Goal: Information Seeking & Learning: Learn about a topic

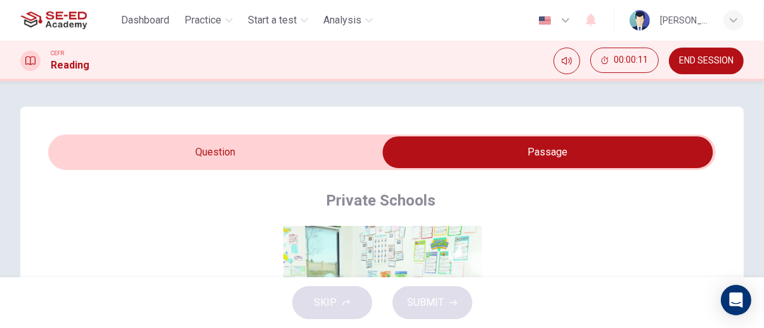
click at [308, 152] on input "checkbox" at bounding box center [548, 152] width 1002 height 32
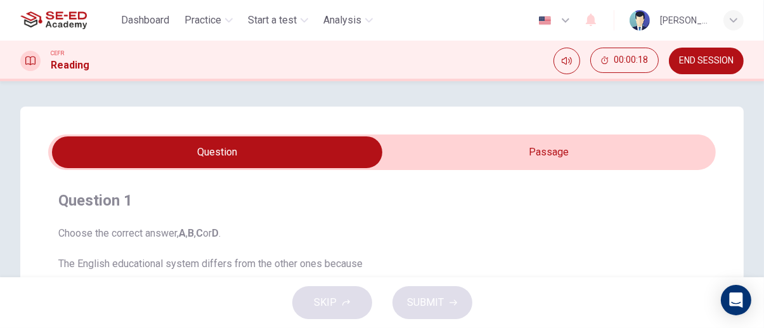
click at [662, 154] on input "checkbox" at bounding box center [217, 152] width 1002 height 32
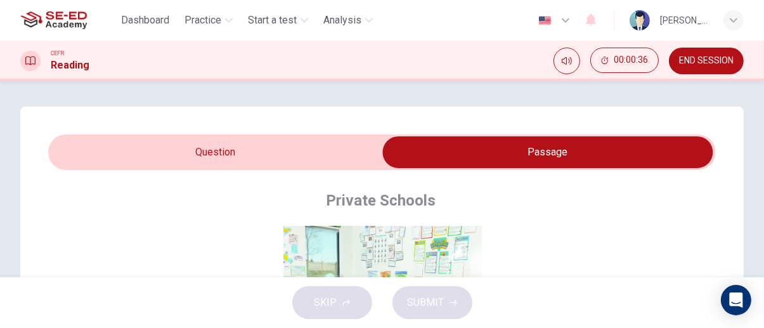
click at [146, 154] on input "checkbox" at bounding box center [548, 152] width 1002 height 32
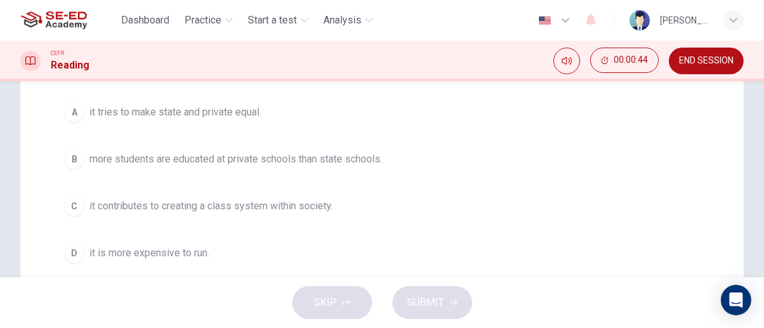
scroll to position [200, 0]
click at [347, 161] on span "more students are educated at private schools than state schools." at bounding box center [235, 159] width 293 height 15
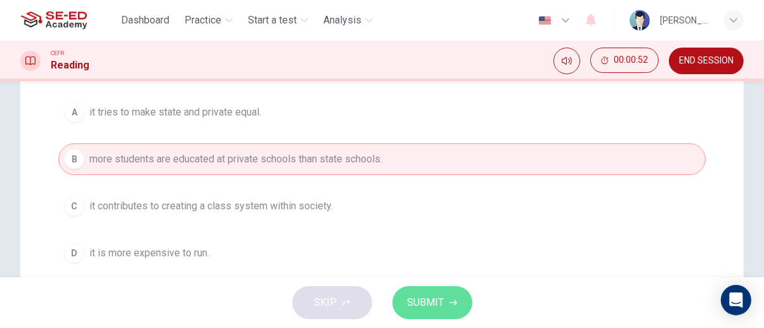
click at [468, 299] on button "SUBMIT" at bounding box center [433, 302] width 80 height 33
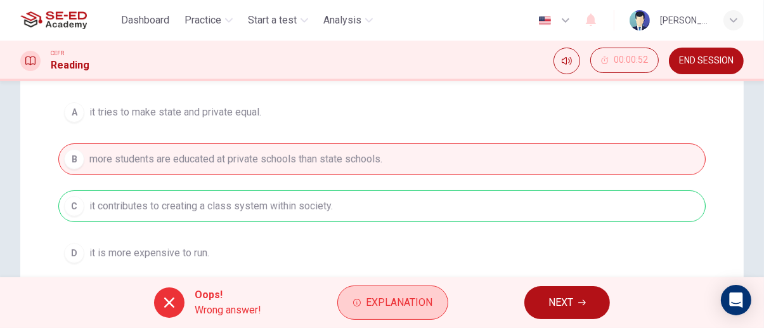
click at [400, 306] on span "Explanation" at bounding box center [399, 303] width 67 height 18
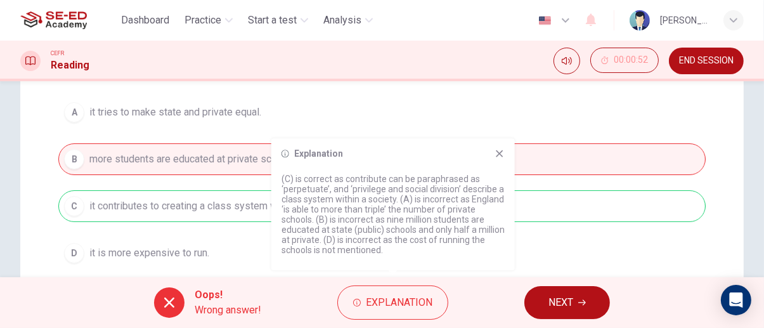
click at [497, 153] on icon at bounding box center [500, 153] width 10 height 10
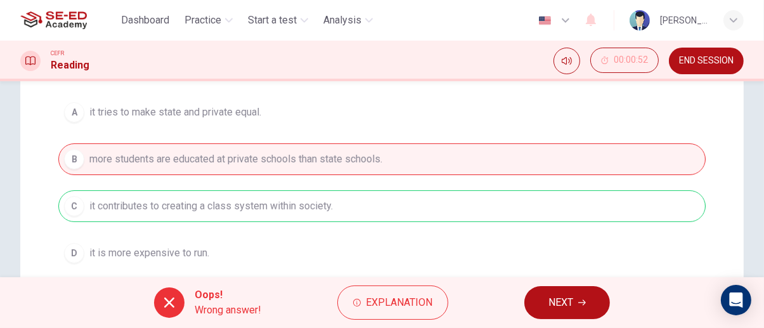
click at [573, 304] on span "NEXT" at bounding box center [561, 303] width 25 height 18
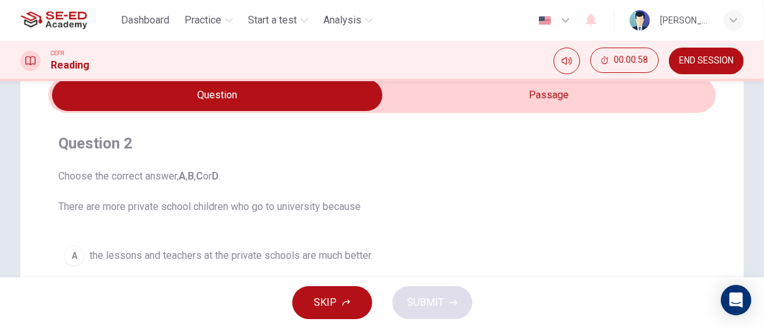
scroll to position [0, 0]
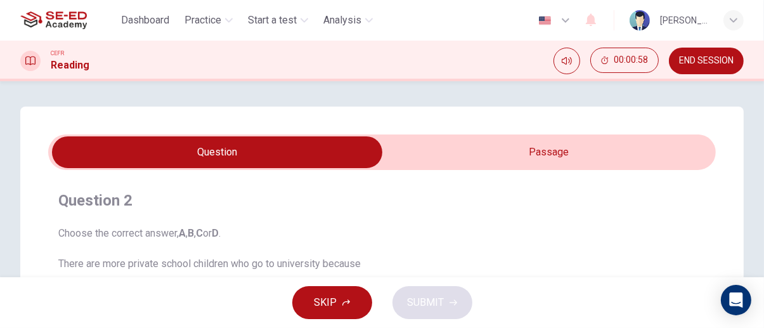
click at [677, 148] on input "checkbox" at bounding box center [217, 152] width 1002 height 32
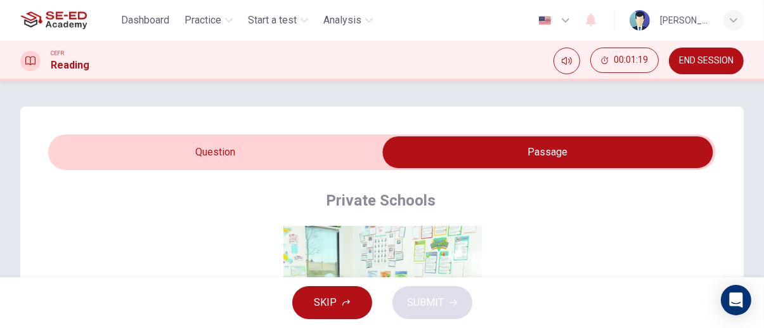
click at [143, 161] on input "checkbox" at bounding box center [548, 152] width 1002 height 32
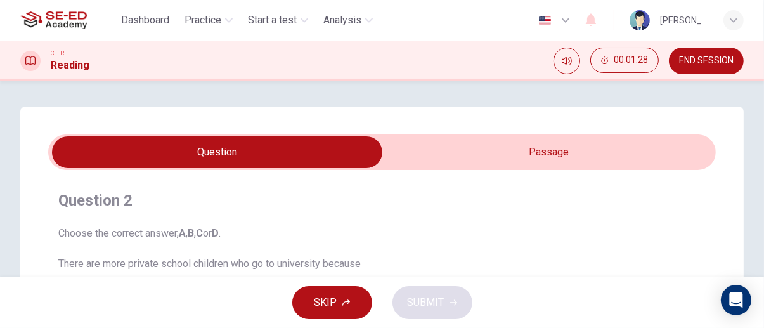
click at [657, 155] on input "checkbox" at bounding box center [217, 152] width 1002 height 32
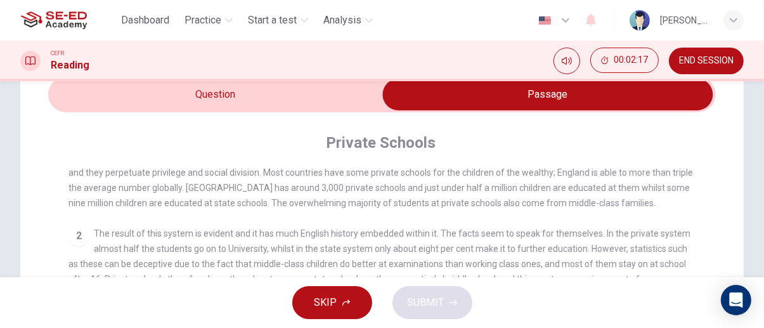
scroll to position [277, 0]
click at [100, 96] on input "checkbox" at bounding box center [548, 95] width 1002 height 32
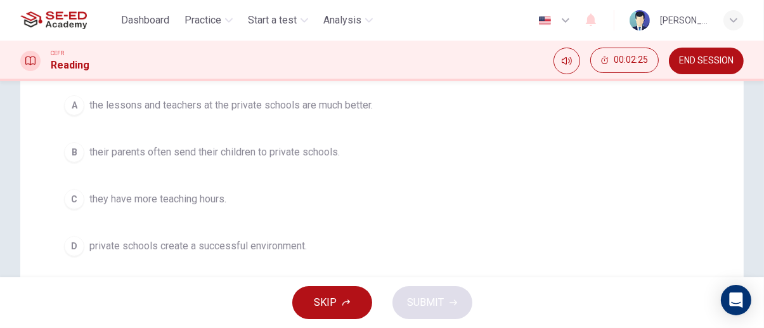
scroll to position [209, 0]
click at [100, 269] on div "Question 2 Choose the correct answer, A , B , C or D . There are more private s…" at bounding box center [382, 120] width 668 height 299
click at [92, 242] on span "private schools create a successful environment." at bounding box center [198, 244] width 218 height 15
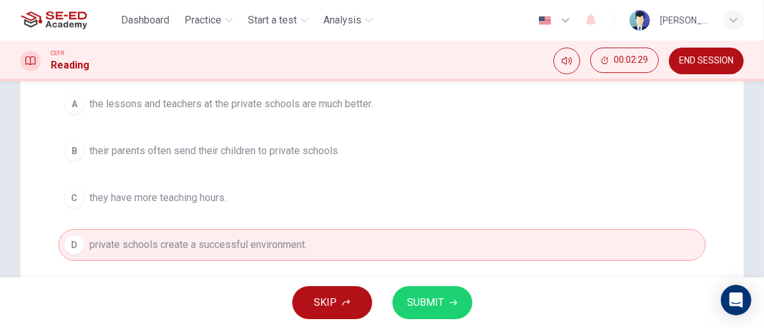
click at [469, 313] on div "SKIP SUBMIT" at bounding box center [382, 302] width 764 height 51
click at [464, 307] on button "SUBMIT" at bounding box center [433, 302] width 80 height 33
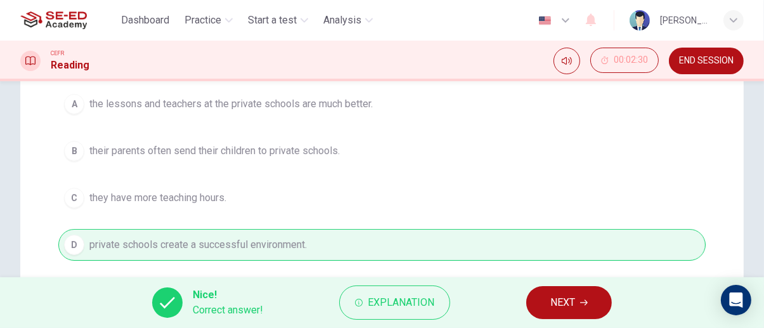
click at [586, 303] on icon "button" at bounding box center [584, 303] width 8 height 6
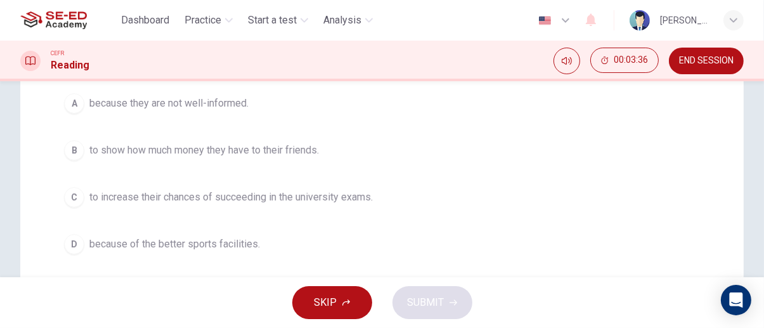
scroll to position [211, 0]
click at [76, 195] on div "C" at bounding box center [74, 196] width 20 height 20
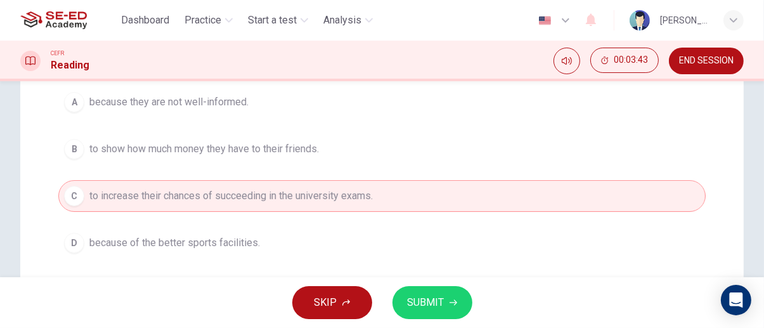
click at [452, 303] on icon "button" at bounding box center [454, 303] width 8 height 6
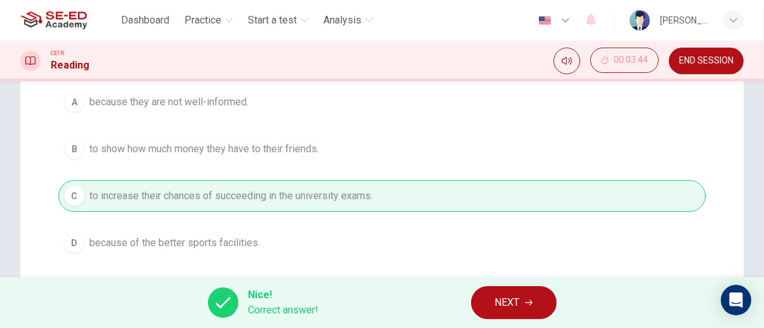
click at [528, 303] on icon "button" at bounding box center [529, 303] width 8 height 6
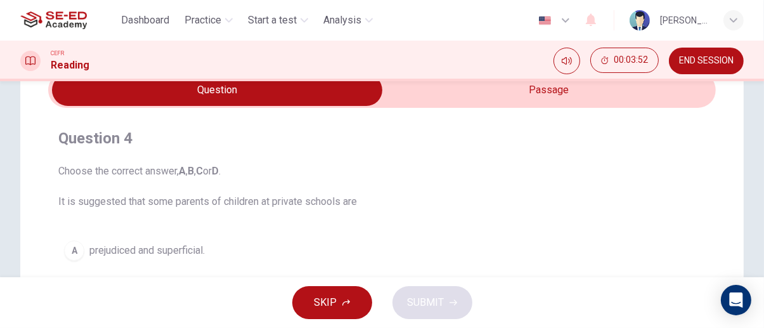
scroll to position [0, 0]
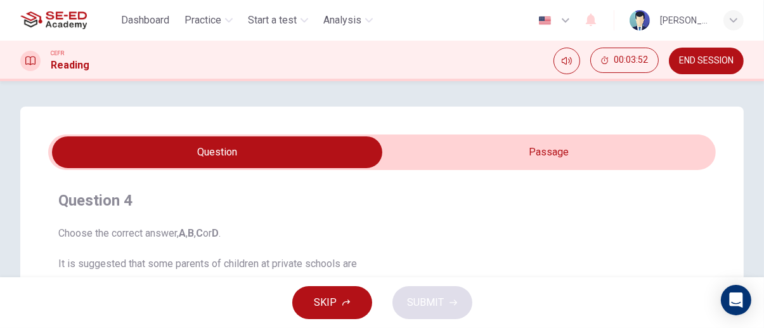
click at [634, 140] on input "checkbox" at bounding box center [217, 152] width 1002 height 32
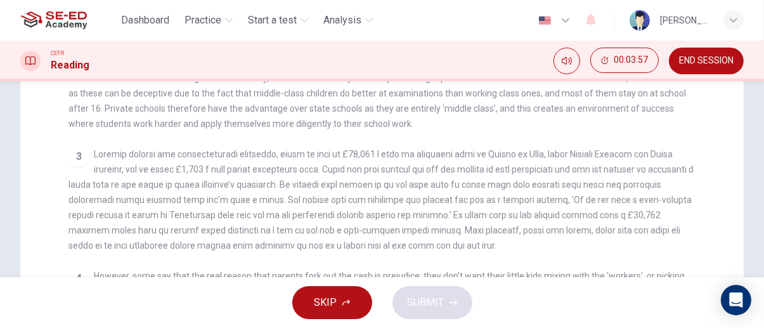
scroll to position [312, 0]
click at [671, 209] on span at bounding box center [381, 199] width 625 height 101
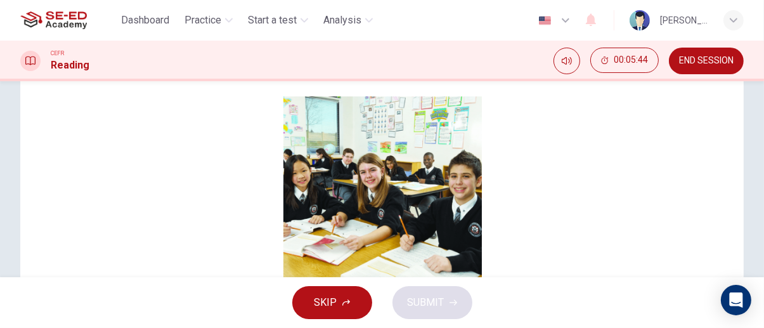
scroll to position [0, 0]
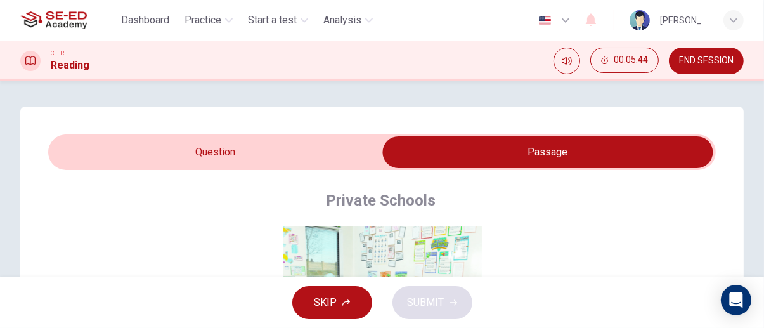
click at [292, 141] on input "checkbox" at bounding box center [548, 152] width 1002 height 32
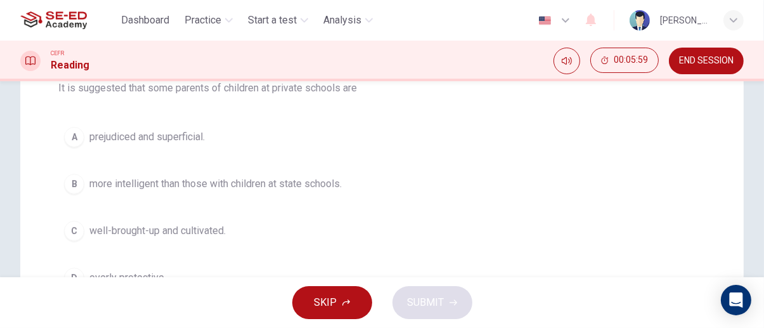
scroll to position [176, 0]
click at [91, 136] on span "prejudiced and superficial." at bounding box center [146, 136] width 115 height 15
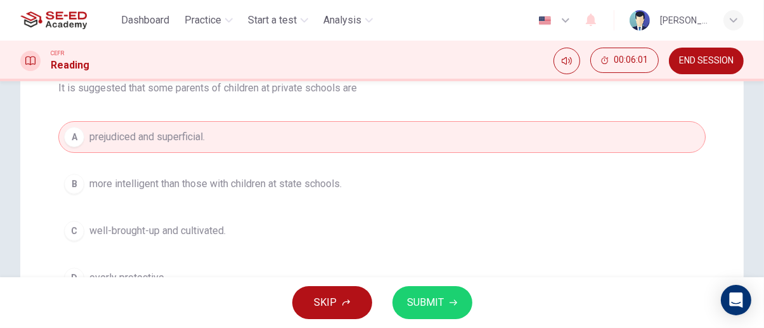
click at [452, 303] on icon "button" at bounding box center [454, 303] width 8 height 8
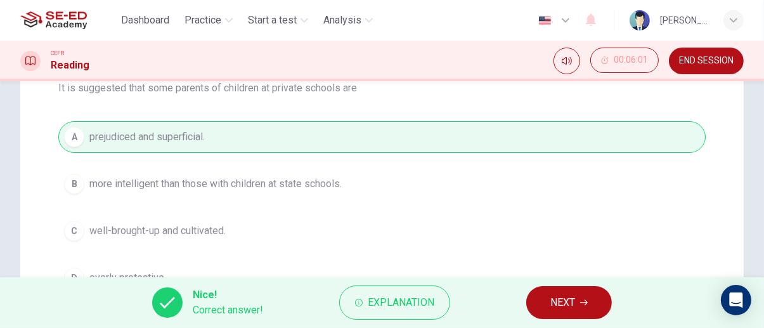
click at [573, 301] on span "NEXT" at bounding box center [563, 303] width 25 height 18
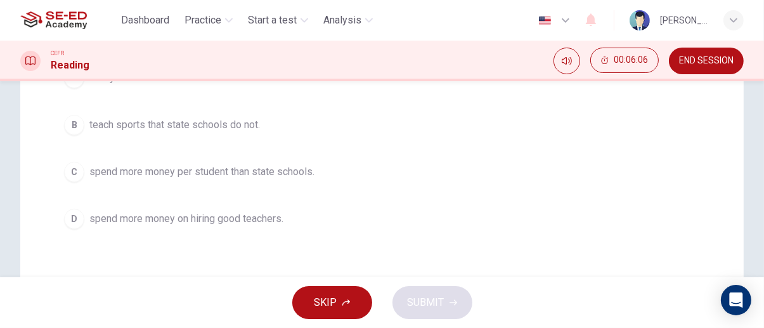
scroll to position [235, 0]
click at [658, 203] on button "D spend more money on hiring good teachers." at bounding box center [382, 218] width 648 height 32
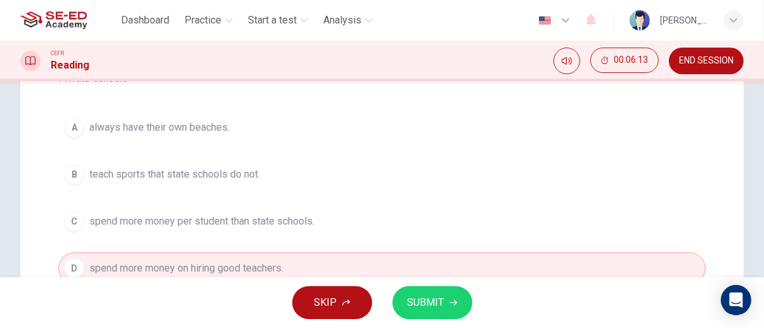
scroll to position [192, 0]
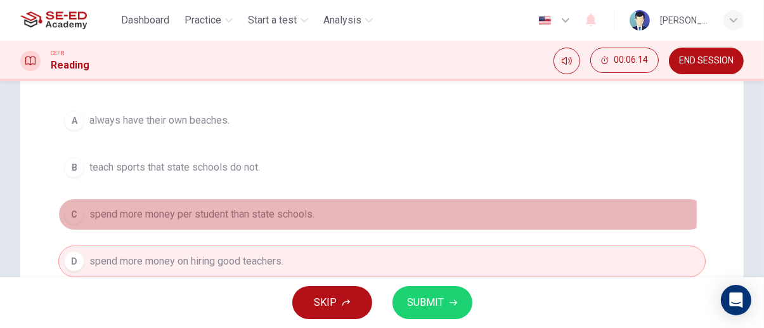
click at [107, 214] on span "spend more money per student than state schools." at bounding box center [201, 214] width 225 height 15
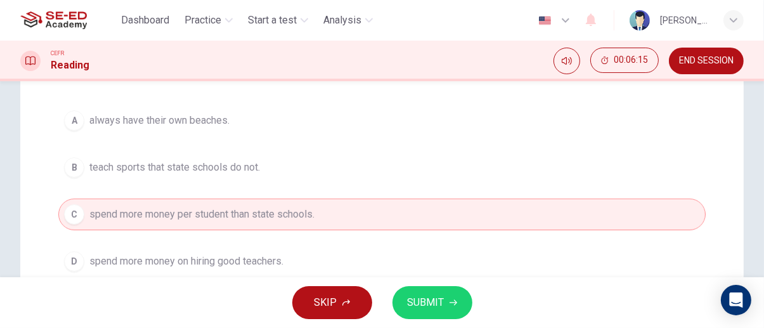
click at [443, 307] on span "SUBMIT" at bounding box center [426, 303] width 37 height 18
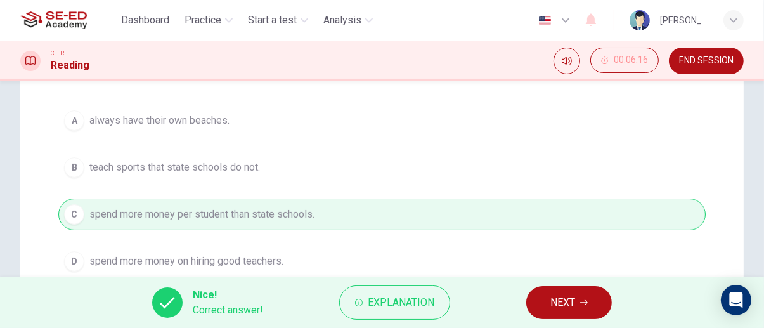
click at [585, 304] on icon "button" at bounding box center [584, 303] width 8 height 8
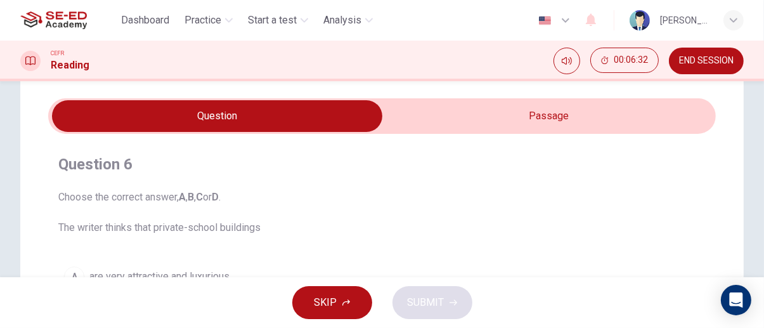
scroll to position [0, 0]
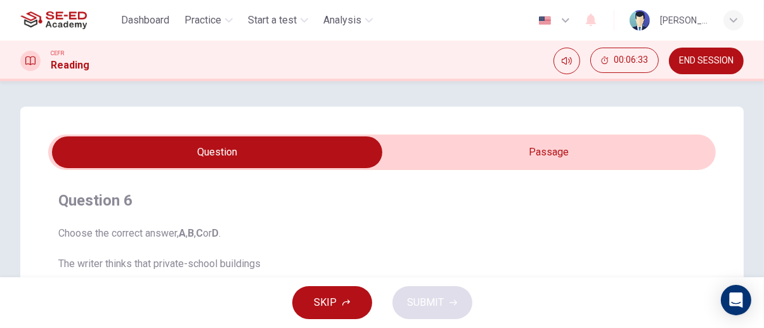
click at [656, 151] on input "checkbox" at bounding box center [217, 152] width 1002 height 32
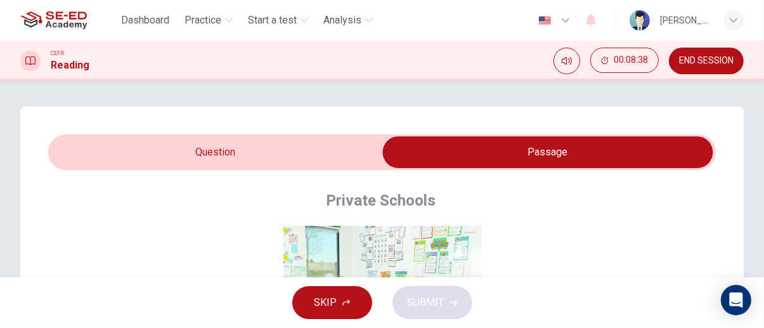
click at [251, 148] on input "checkbox" at bounding box center [548, 152] width 1002 height 32
checkbox input "false"
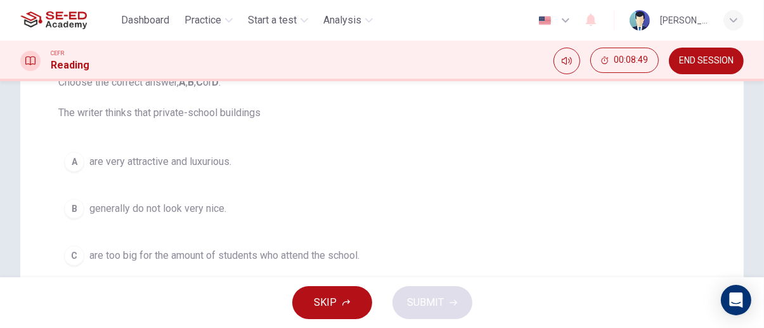
scroll to position [150, 0]
click at [213, 155] on span "are very attractive and luxurious." at bounding box center [160, 162] width 142 height 15
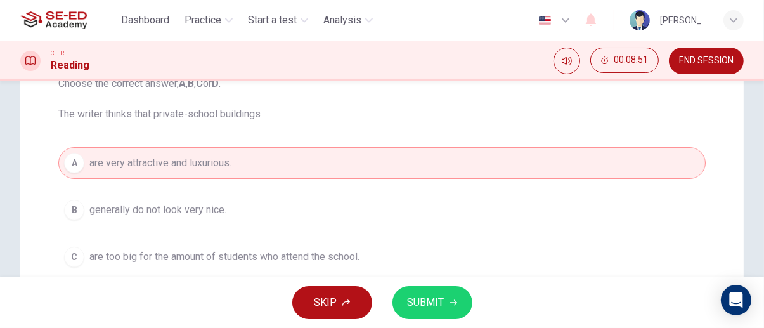
click at [463, 298] on button "SUBMIT" at bounding box center [433, 302] width 80 height 33
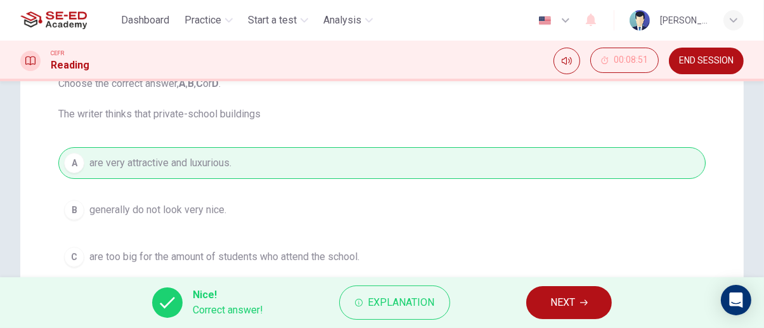
click at [586, 303] on icon "button" at bounding box center [584, 303] width 8 height 6
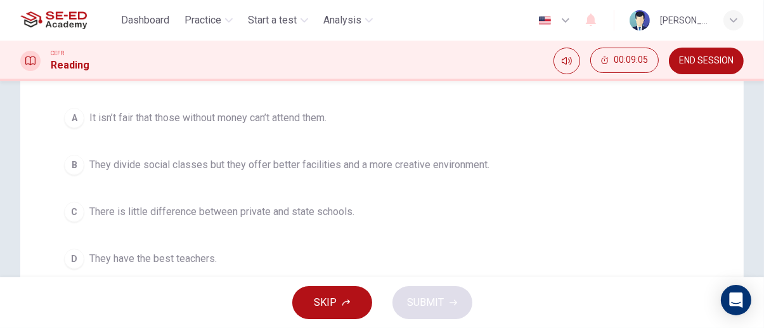
scroll to position [194, 0]
click at [407, 167] on span "They divide social classes but they offer better facilities and a more creative…" at bounding box center [289, 165] width 400 height 15
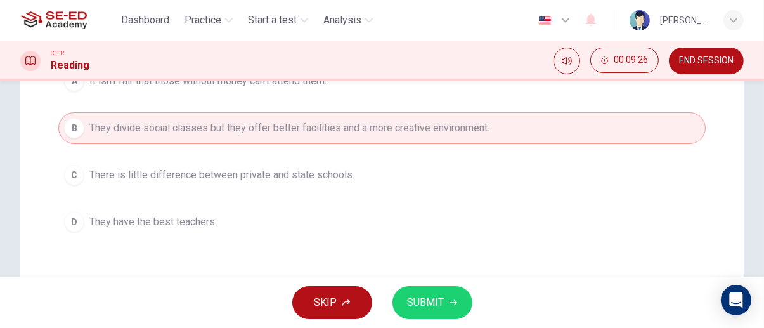
scroll to position [235, 0]
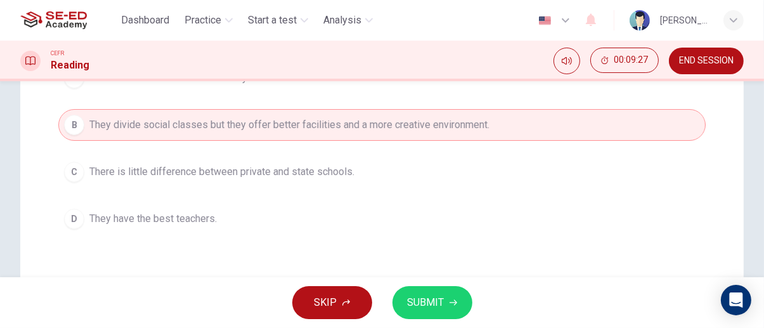
click at [452, 304] on icon "button" at bounding box center [454, 303] width 8 height 8
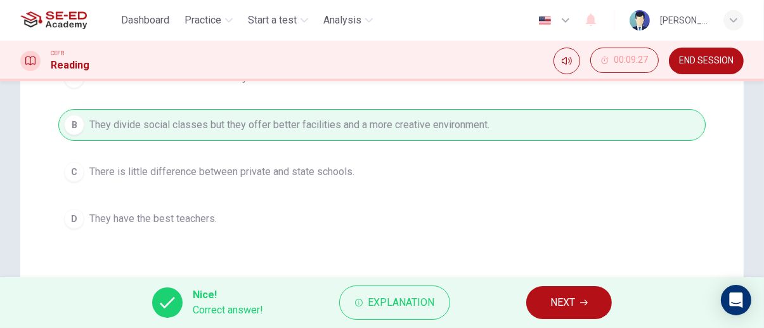
click at [565, 303] on span "NEXT" at bounding box center [563, 303] width 25 height 18
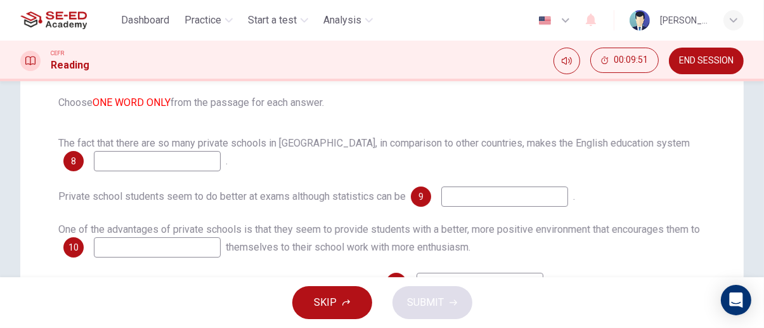
scroll to position [160, 0]
click at [111, 160] on input at bounding box center [157, 162] width 127 height 20
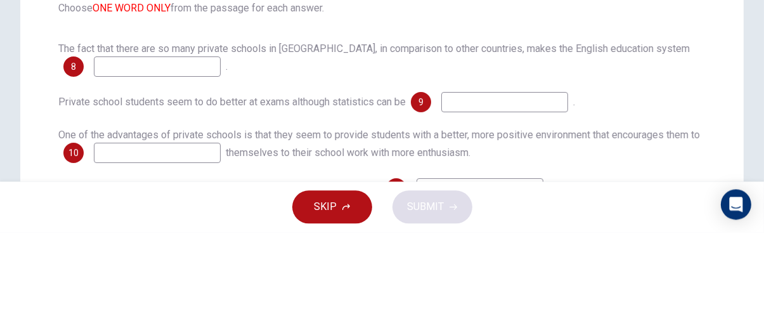
type input "D"
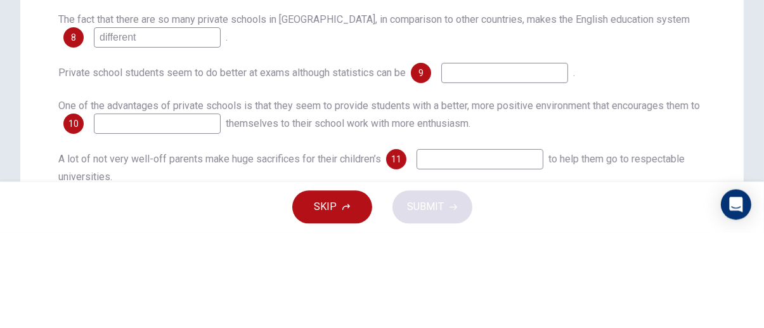
scroll to position [191, 0]
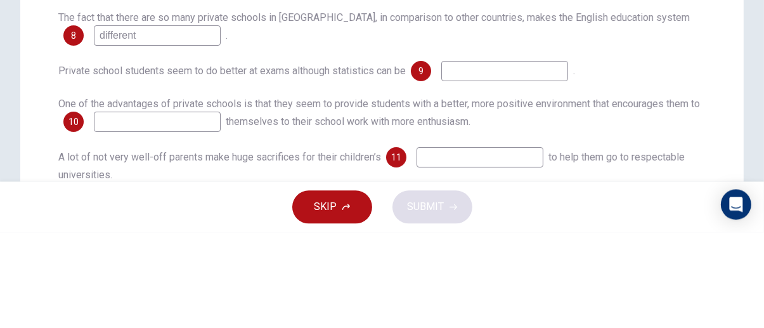
type input "different"
click at [532, 169] on input at bounding box center [505, 167] width 127 height 20
type input "A"
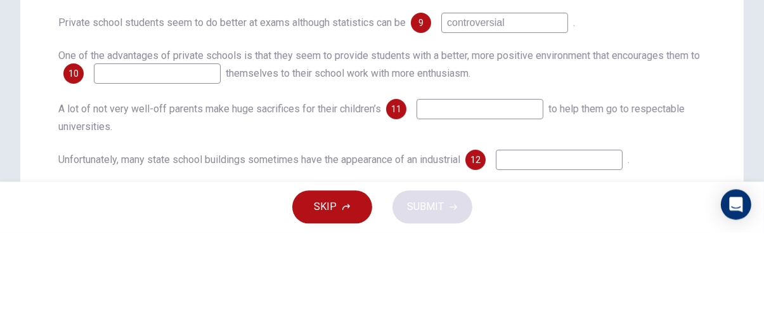
scroll to position [240, 0]
type input "controversial"
click at [193, 174] on input at bounding box center [157, 169] width 127 height 20
type input "I"
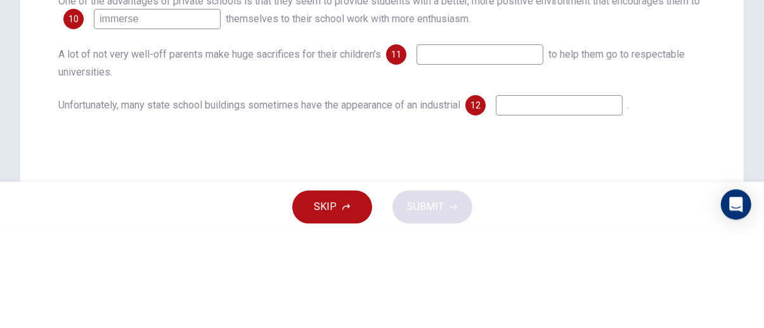
scroll to position [293, 0]
type input "immerse"
click at [492, 156] on input at bounding box center [480, 151] width 127 height 20
type input "schoo"
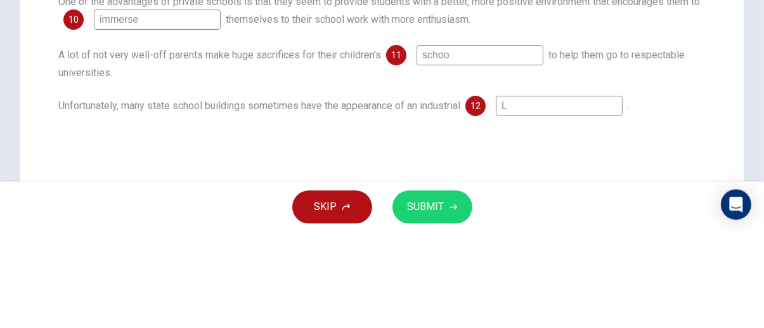
type input "L"
click at [499, 154] on input "schoo" at bounding box center [480, 151] width 127 height 20
type input "schooling"
click at [598, 207] on input "L" at bounding box center [559, 202] width 127 height 20
type input "environment"
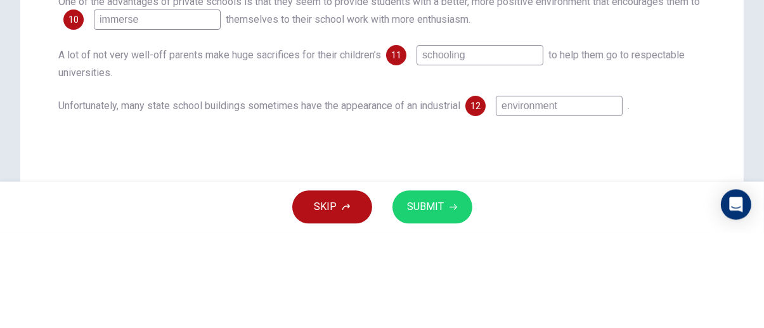
click at [696, 202] on div "Unfortunately, many state school buildings sometimes have the appearance of an …" at bounding box center [382, 202] width 648 height 20
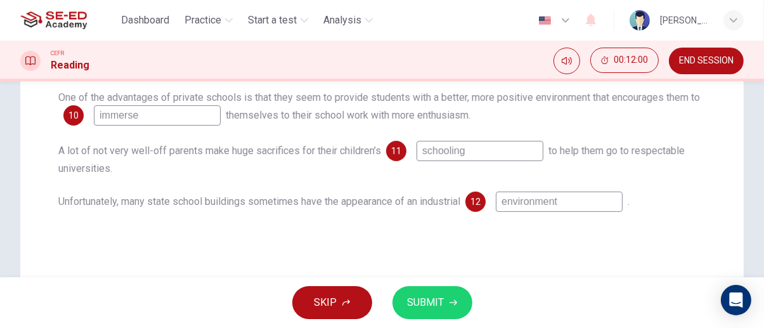
click at [441, 306] on span "SUBMIT" at bounding box center [426, 303] width 37 height 18
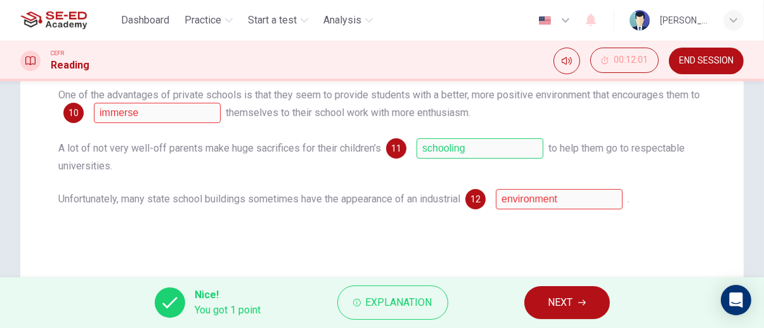
scroll to position [304, 0]
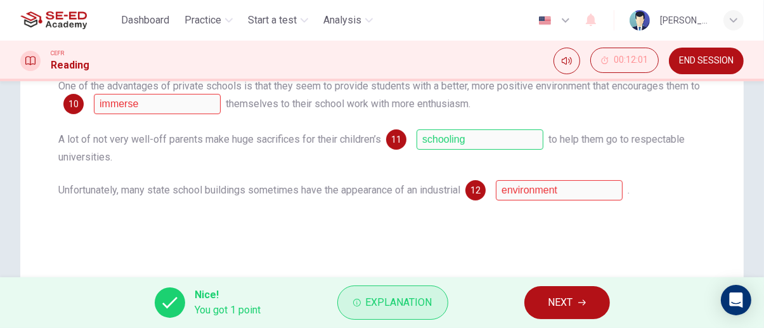
click at [426, 307] on span "Explanation" at bounding box center [399, 303] width 67 height 18
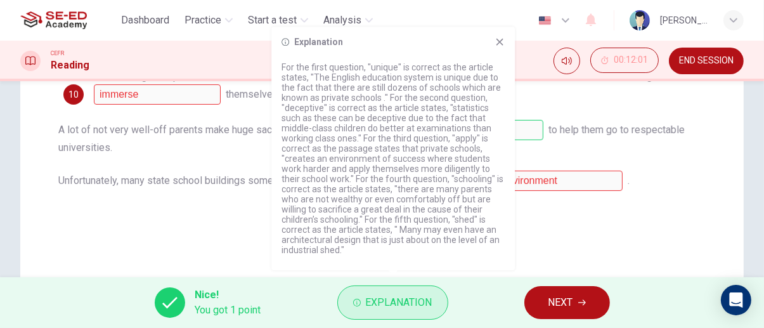
scroll to position [365, 0]
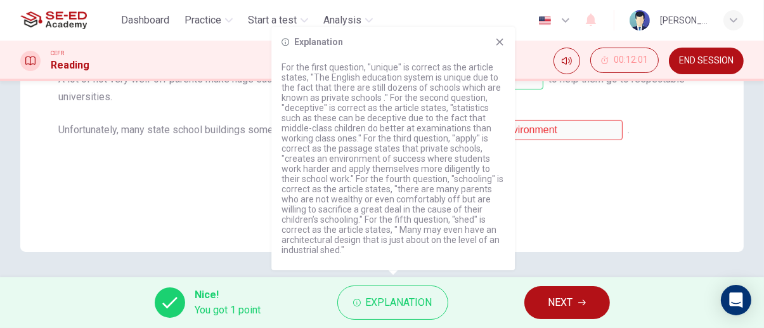
click at [497, 39] on icon at bounding box center [500, 42] width 7 height 7
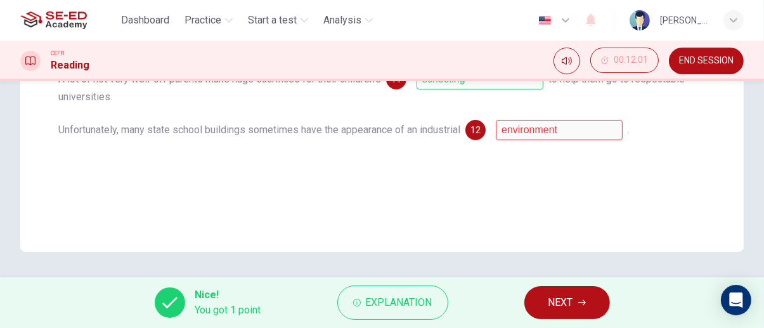
click at [571, 308] on span "NEXT" at bounding box center [561, 303] width 25 height 18
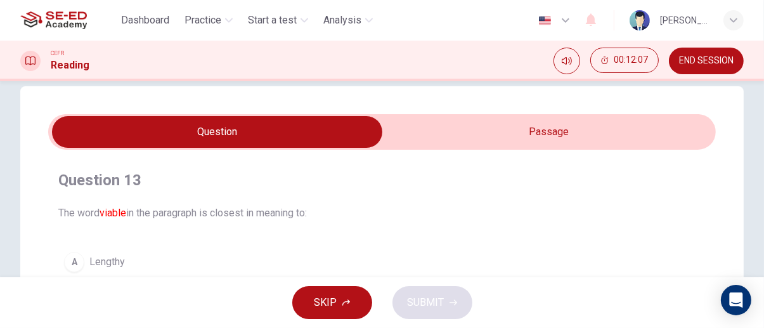
scroll to position [0, 0]
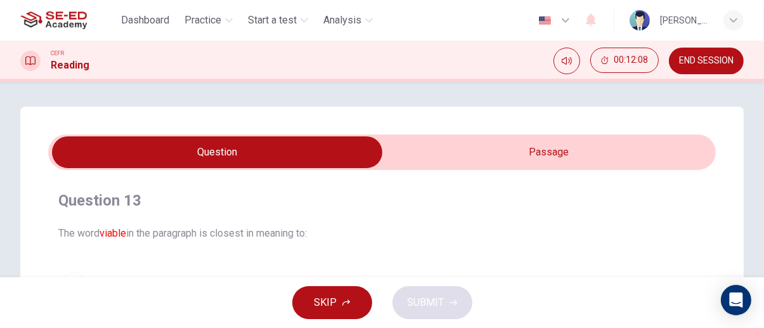
click at [635, 153] on input "checkbox" at bounding box center [217, 152] width 1002 height 32
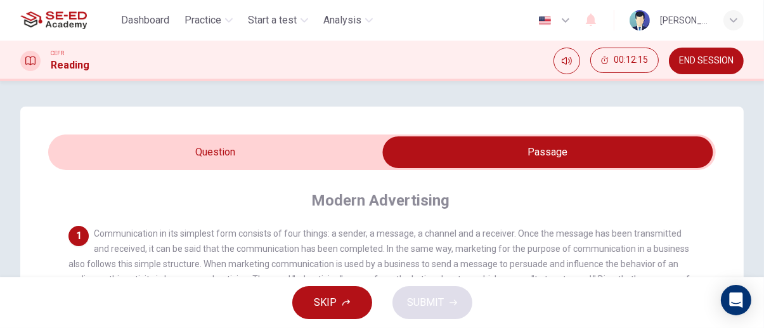
click at [311, 149] on input "checkbox" at bounding box center [548, 152] width 1002 height 32
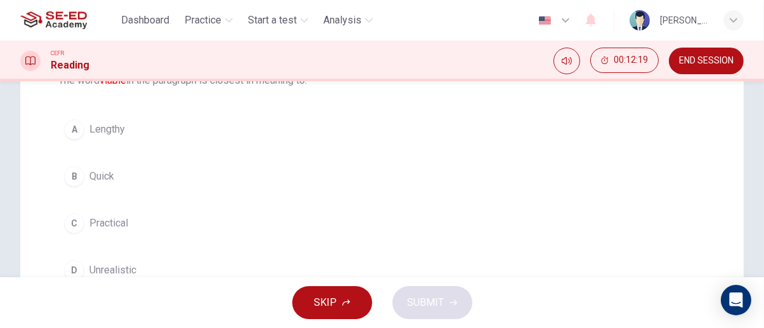
scroll to position [152, 0]
click at [101, 238] on button "C Practical" at bounding box center [382, 224] width 648 height 32
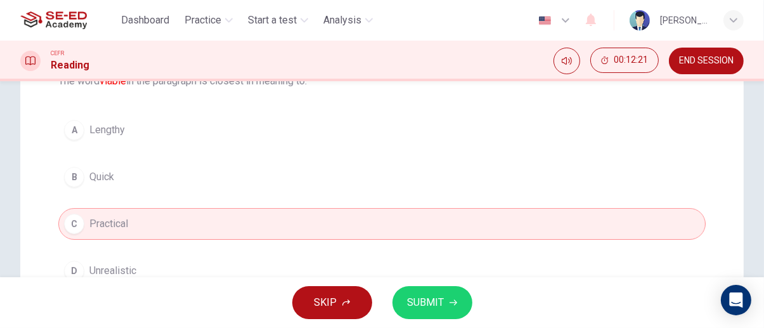
click at [455, 302] on icon "button" at bounding box center [454, 303] width 8 height 6
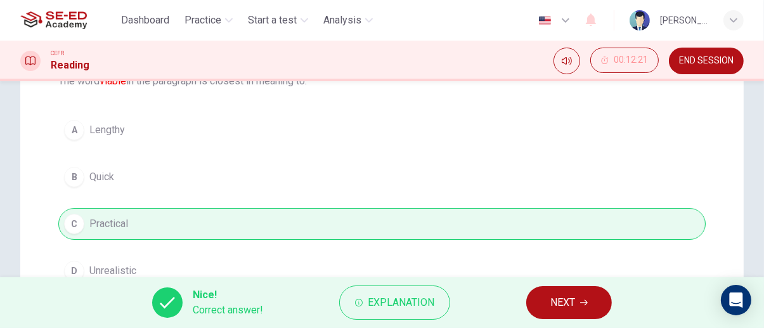
click at [564, 306] on span "NEXT" at bounding box center [563, 303] width 25 height 18
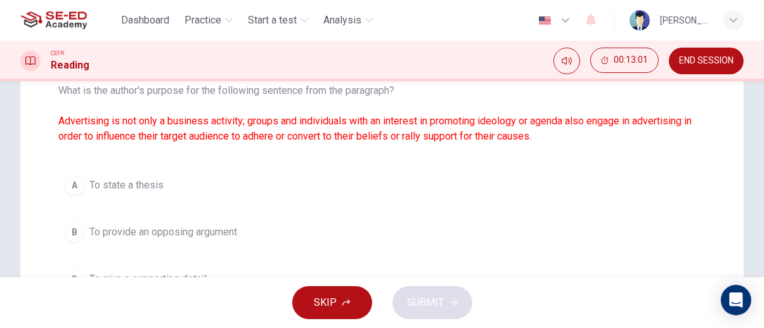
scroll to position [0, 0]
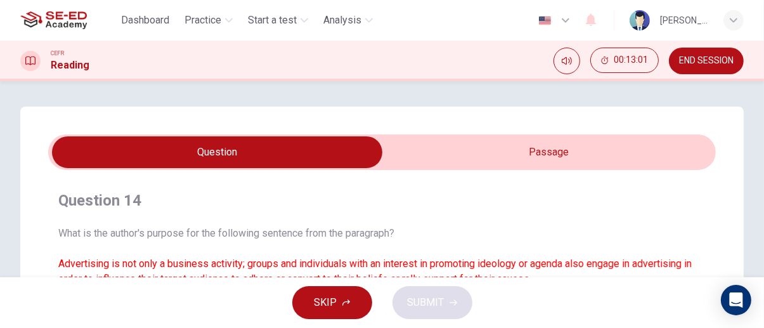
click at [644, 152] on input "checkbox" at bounding box center [217, 152] width 1002 height 32
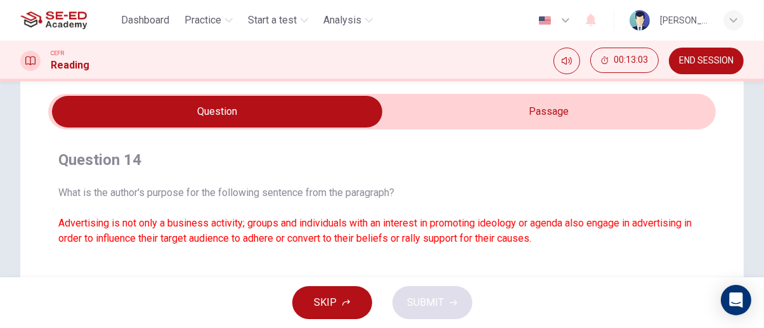
scroll to position [43, 0]
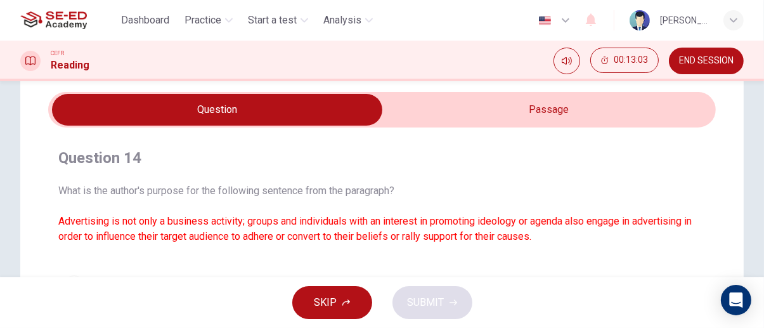
click at [643, 112] on input "checkbox" at bounding box center [217, 110] width 1002 height 32
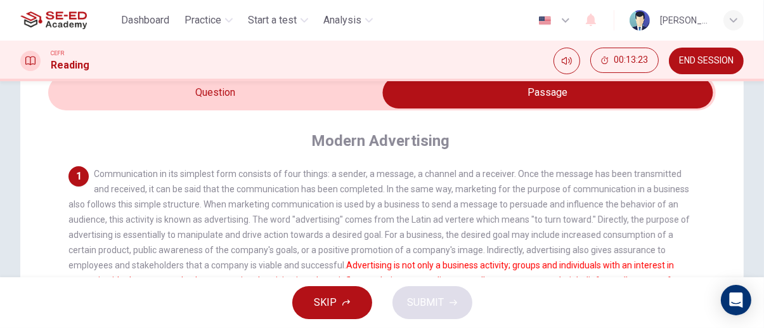
scroll to position [0, 0]
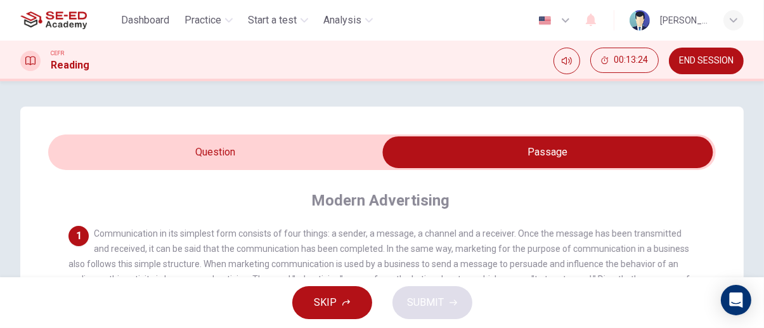
click at [313, 152] on input "checkbox" at bounding box center [548, 152] width 1002 height 32
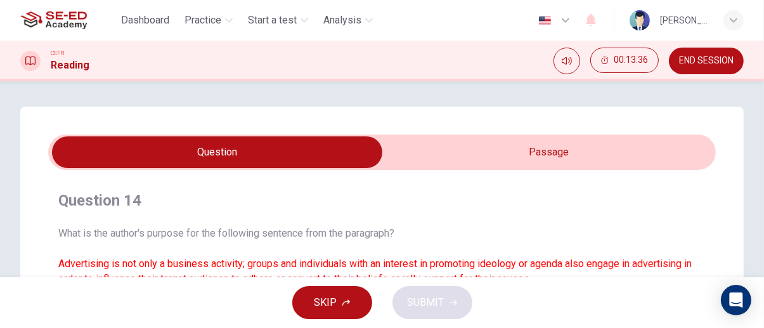
click at [679, 160] on input "checkbox" at bounding box center [217, 152] width 1002 height 32
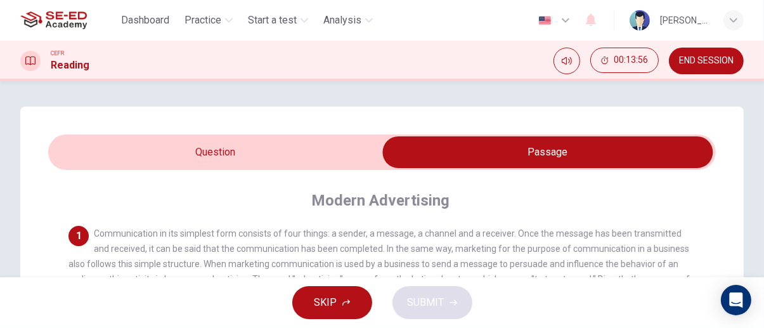
click at [117, 139] on input "checkbox" at bounding box center [548, 152] width 1002 height 32
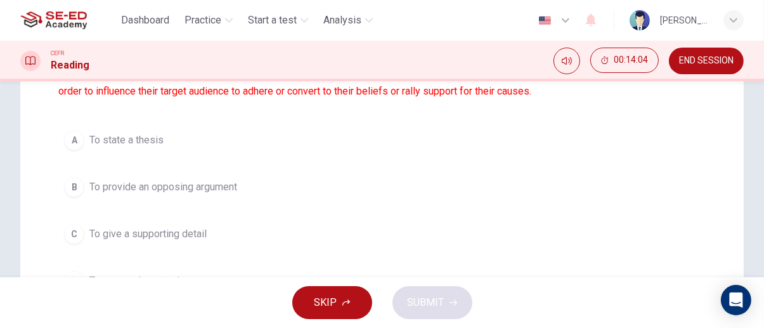
scroll to position [187, 0]
click at [95, 144] on span "To state a thesis" at bounding box center [126, 140] width 74 height 15
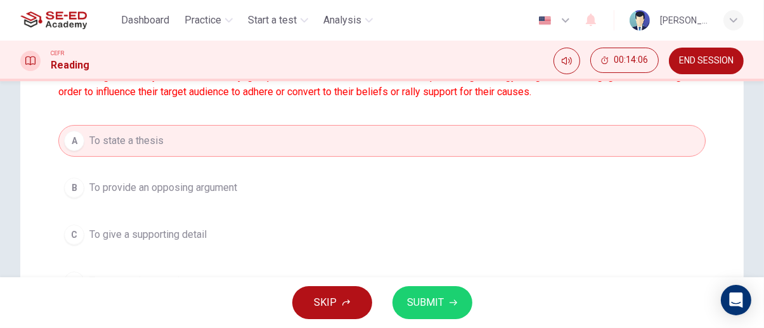
click at [455, 304] on icon "button" at bounding box center [454, 303] width 8 height 8
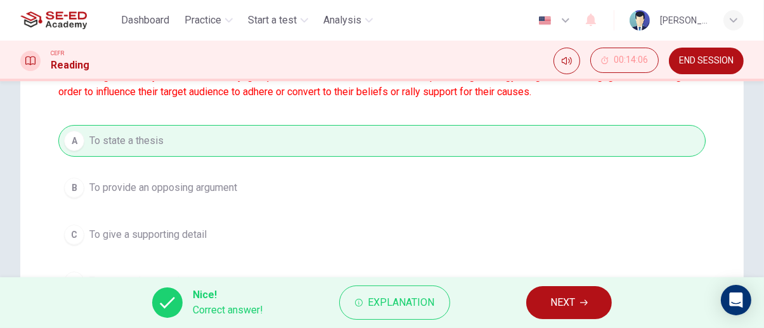
click at [588, 303] on icon "button" at bounding box center [584, 303] width 8 height 6
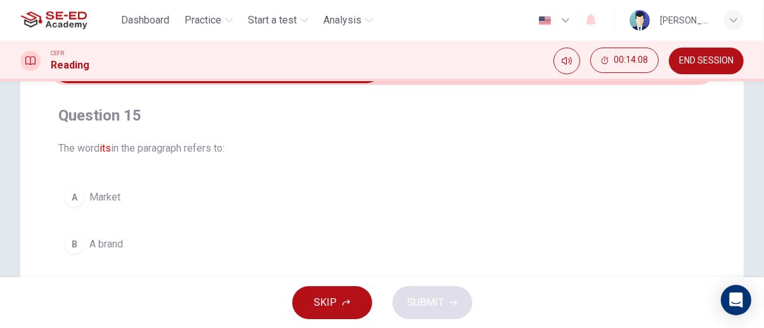
scroll to position [0, 0]
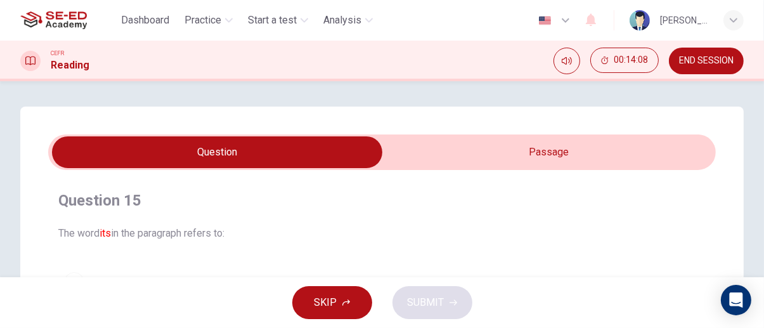
click at [585, 157] on input "checkbox" at bounding box center [217, 152] width 1002 height 32
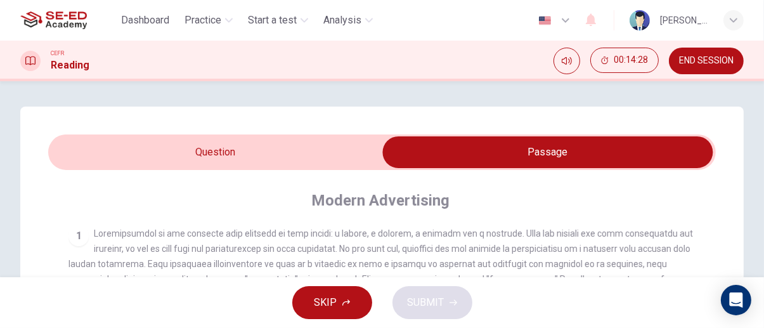
click at [291, 156] on input "checkbox" at bounding box center [548, 152] width 1002 height 32
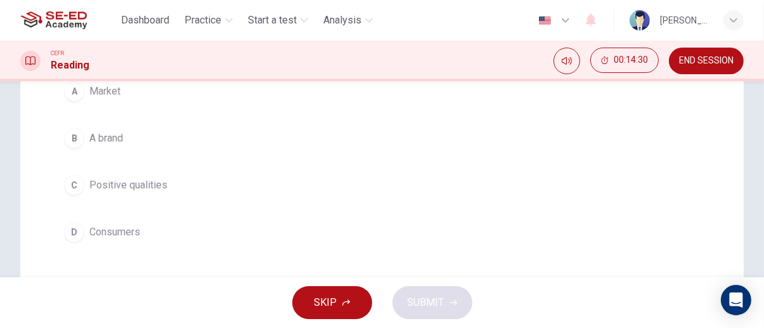
scroll to position [193, 0]
click at [115, 134] on span "A brand" at bounding box center [106, 136] width 34 height 15
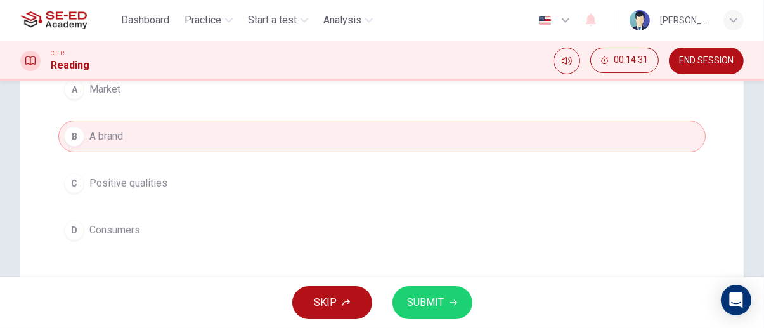
click at [454, 303] on icon "button" at bounding box center [454, 303] width 8 height 6
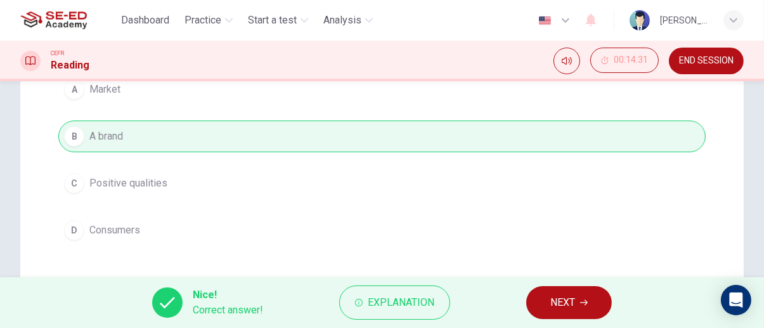
click at [573, 308] on span "NEXT" at bounding box center [563, 303] width 25 height 18
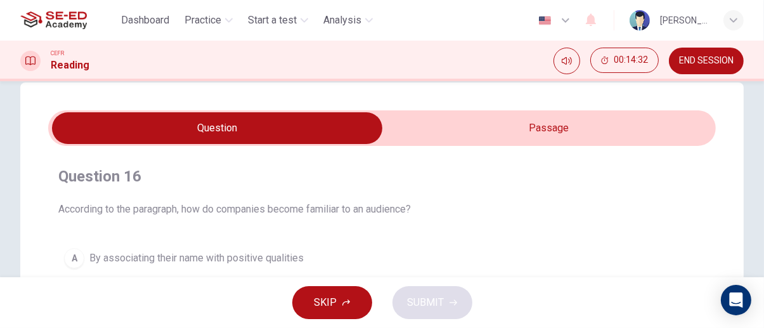
scroll to position [23, 0]
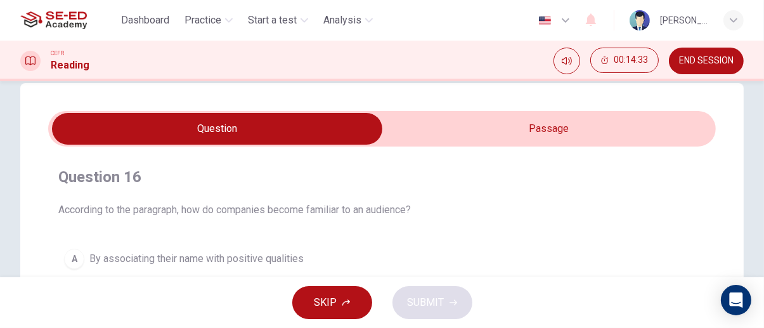
click at [582, 130] on input "checkbox" at bounding box center [217, 129] width 1002 height 32
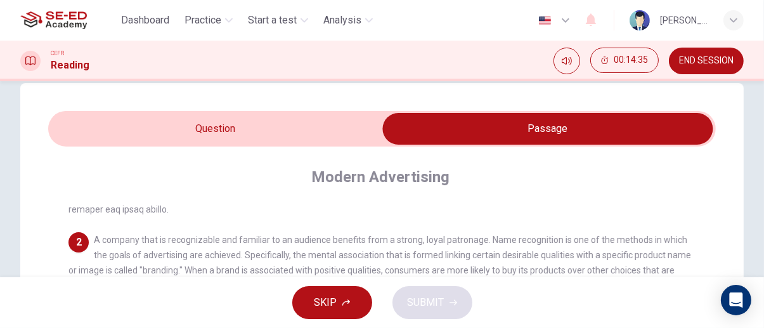
scroll to position [134, 0]
click at [315, 124] on input "checkbox" at bounding box center [548, 129] width 1002 height 32
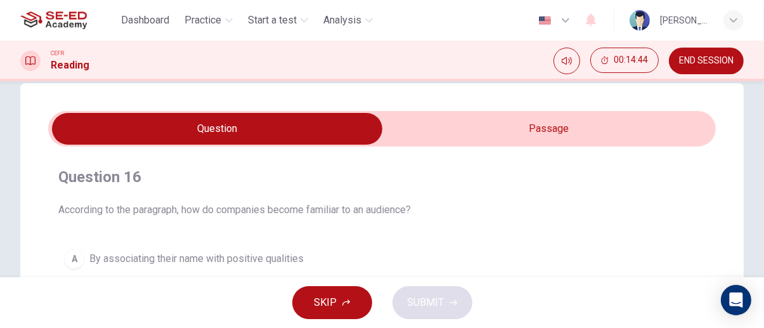
click at [585, 142] on input "checkbox" at bounding box center [217, 129] width 1002 height 32
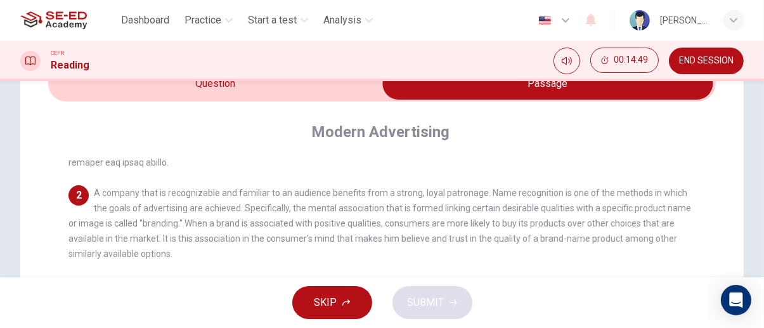
scroll to position [70, 0]
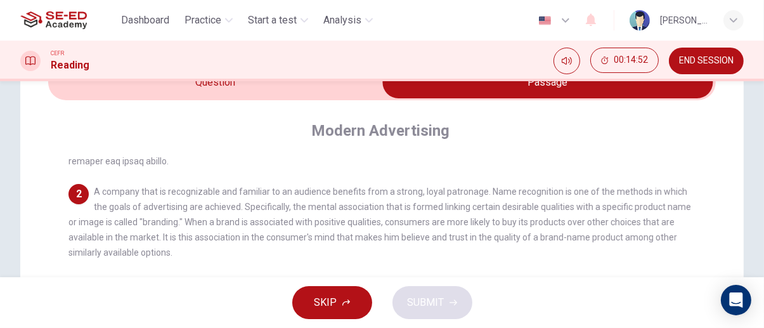
click at [305, 86] on input "checkbox" at bounding box center [548, 83] width 1002 height 32
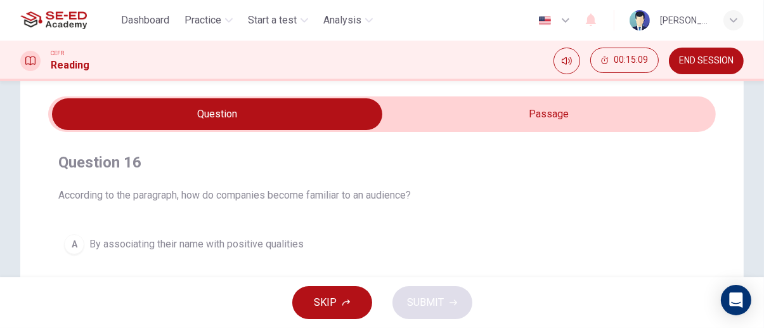
scroll to position [0, 0]
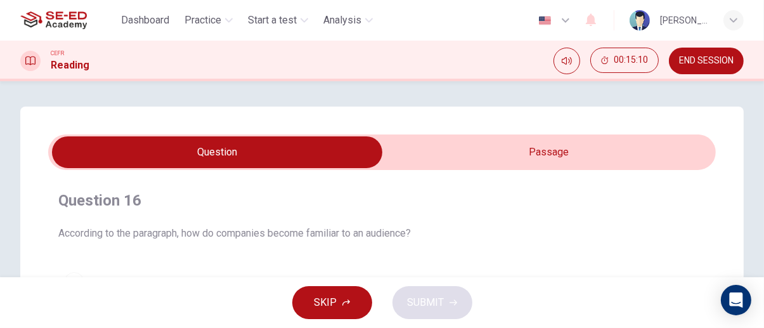
click at [648, 150] on input "checkbox" at bounding box center [217, 152] width 1002 height 32
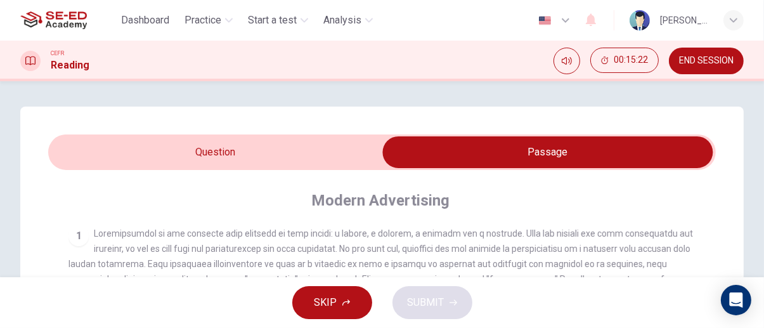
click at [322, 154] on input "checkbox" at bounding box center [548, 152] width 1002 height 32
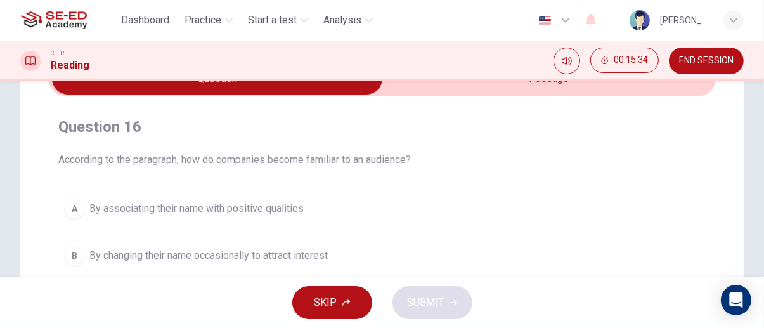
scroll to position [77, 0]
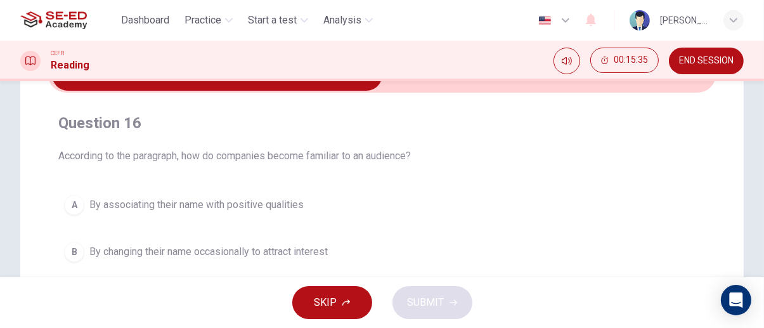
click at [273, 207] on span "By associating their name with positive qualities" at bounding box center [196, 204] width 214 height 15
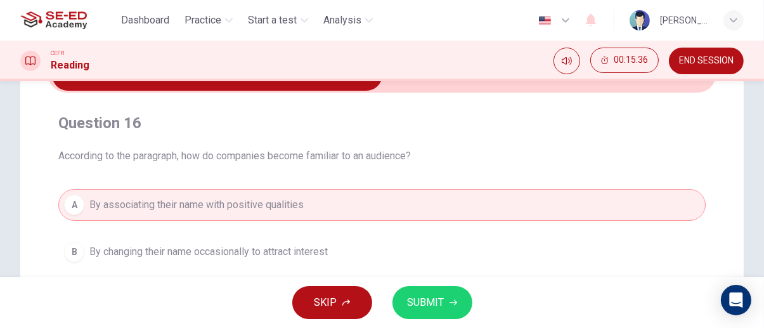
click at [414, 305] on span "SUBMIT" at bounding box center [426, 303] width 37 height 18
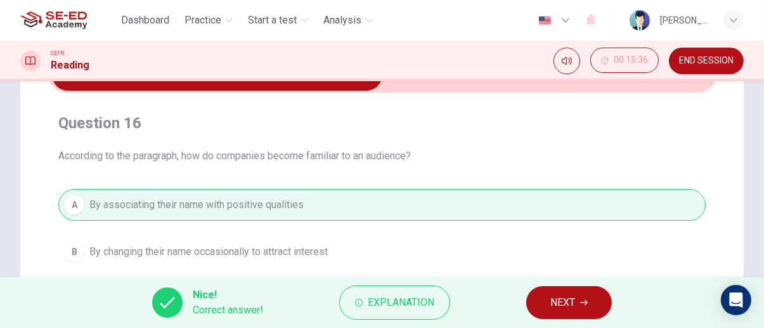
click at [573, 303] on span "NEXT" at bounding box center [563, 303] width 25 height 18
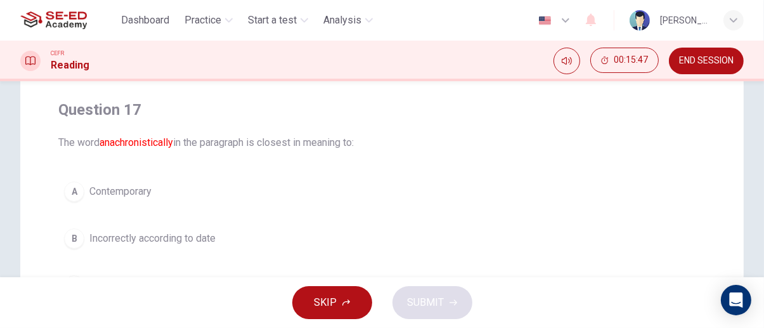
scroll to position [0, 0]
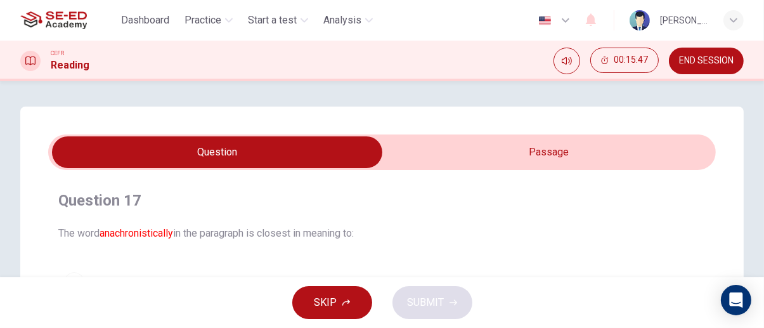
click at [623, 156] on input "checkbox" at bounding box center [217, 152] width 1002 height 32
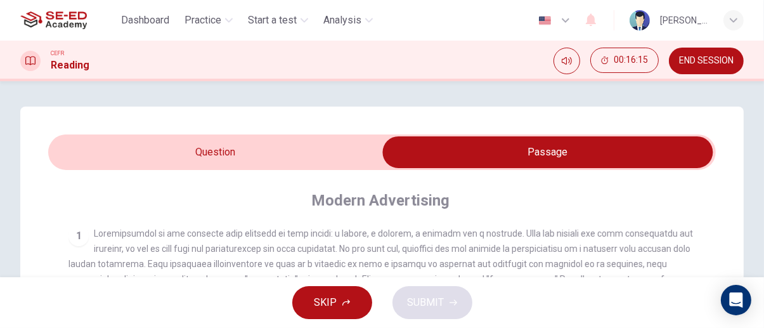
click at [117, 145] on input "checkbox" at bounding box center [548, 152] width 1002 height 32
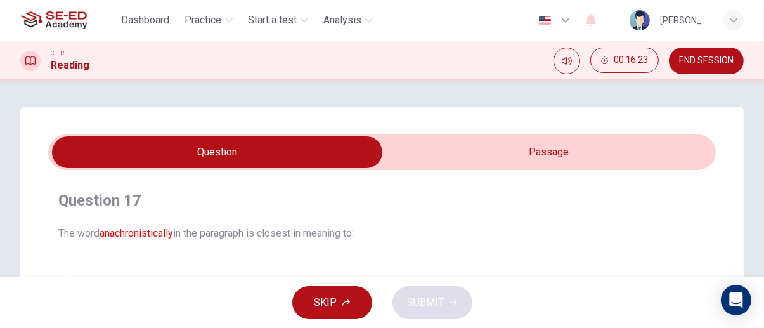
click at [649, 150] on input "checkbox" at bounding box center [217, 152] width 1002 height 32
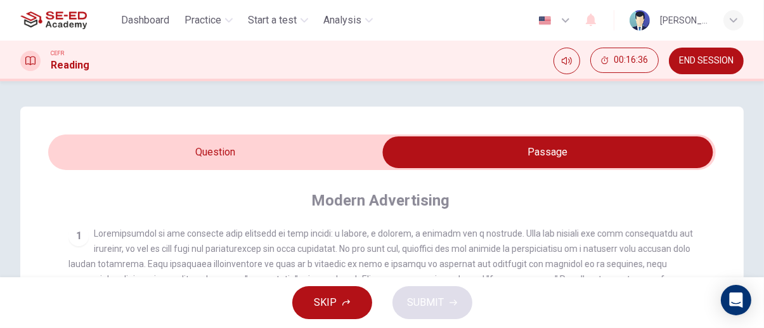
click at [101, 150] on input "checkbox" at bounding box center [548, 152] width 1002 height 32
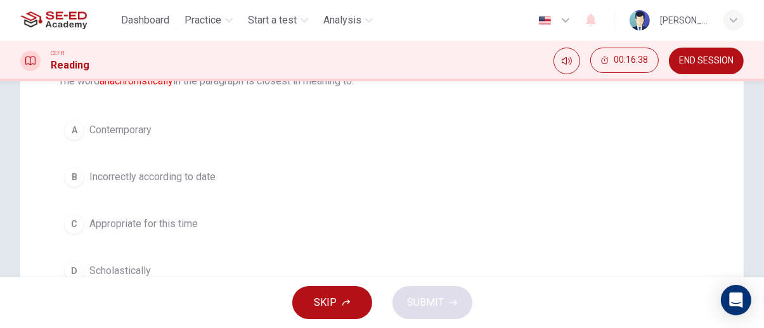
scroll to position [155, 0]
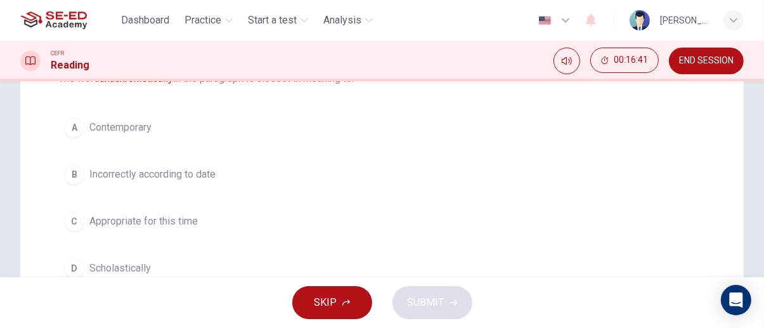
click at [81, 174] on div "B" at bounding box center [74, 174] width 20 height 20
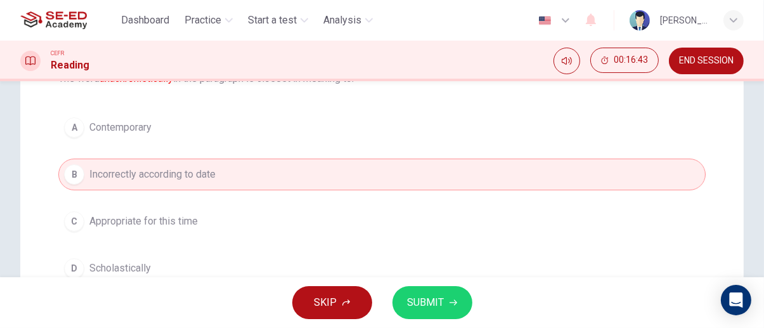
click at [452, 304] on icon "button" at bounding box center [454, 303] width 8 height 8
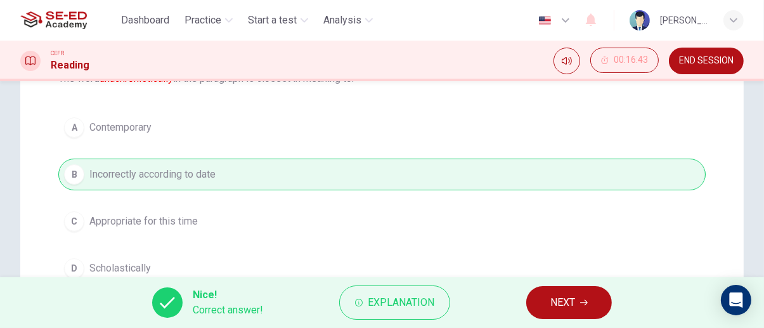
click at [586, 303] on icon "button" at bounding box center [584, 303] width 8 height 6
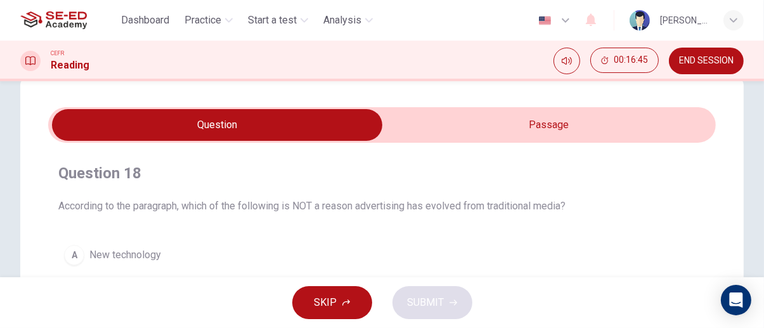
scroll to position [0, 0]
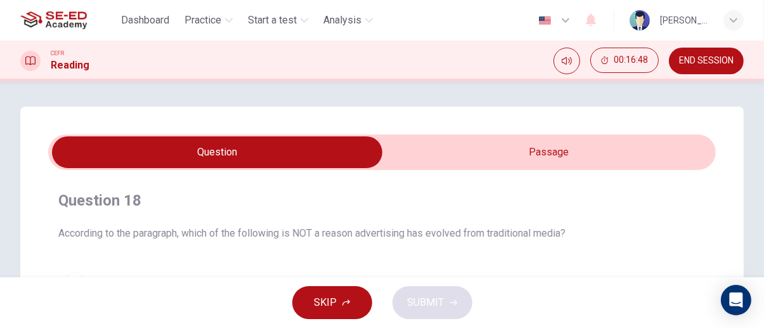
click at [646, 136] on input "checkbox" at bounding box center [217, 152] width 1002 height 32
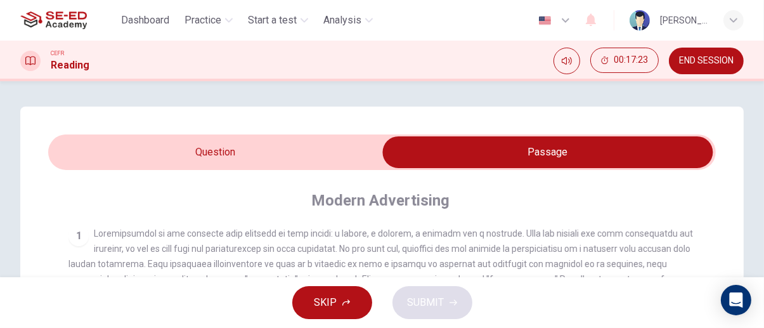
click at [119, 152] on input "checkbox" at bounding box center [548, 152] width 1002 height 32
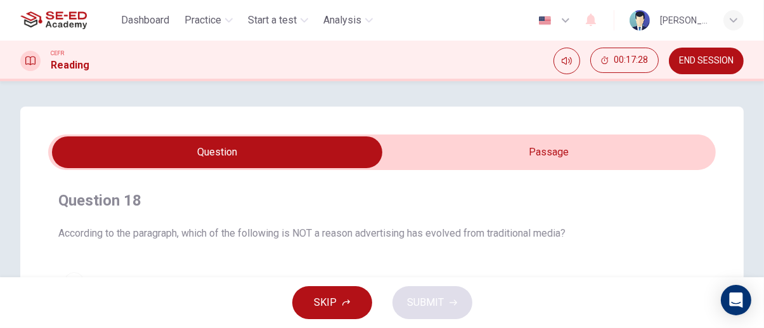
click at [663, 152] on input "checkbox" at bounding box center [217, 152] width 1002 height 32
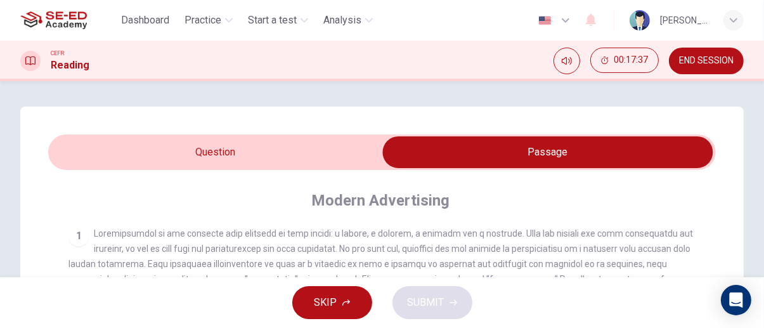
click at [105, 158] on input "checkbox" at bounding box center [548, 152] width 1002 height 32
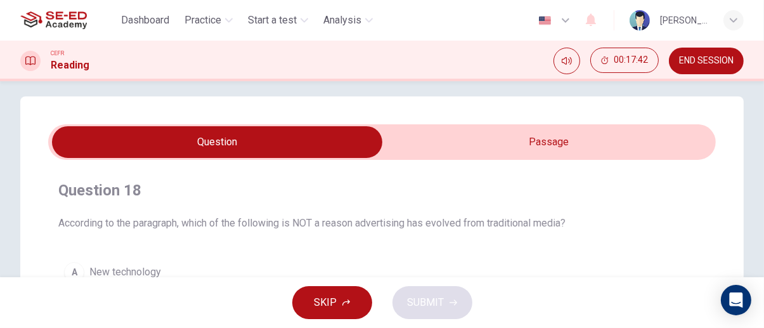
scroll to position [15, 0]
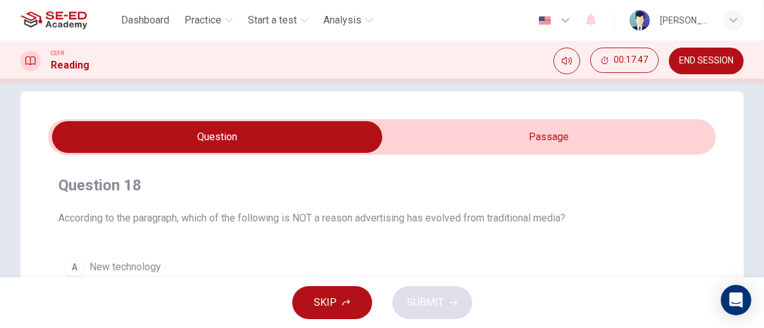
click at [649, 126] on input "checkbox" at bounding box center [217, 137] width 1002 height 32
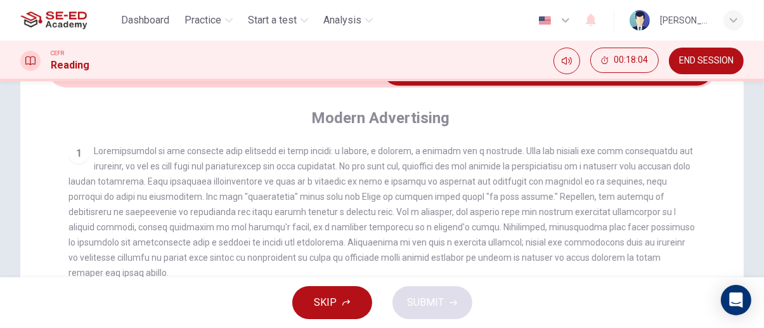
scroll to position [0, 0]
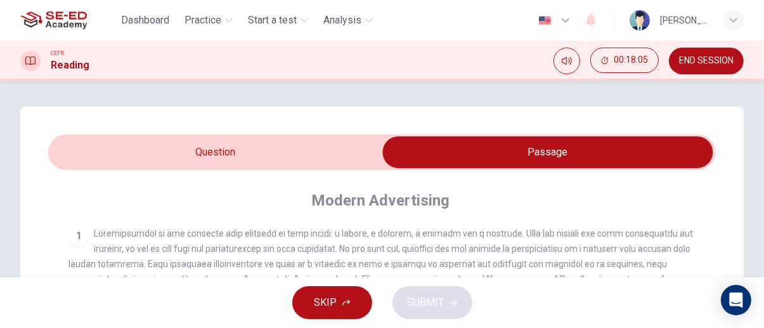
click at [117, 147] on input "checkbox" at bounding box center [548, 152] width 1002 height 32
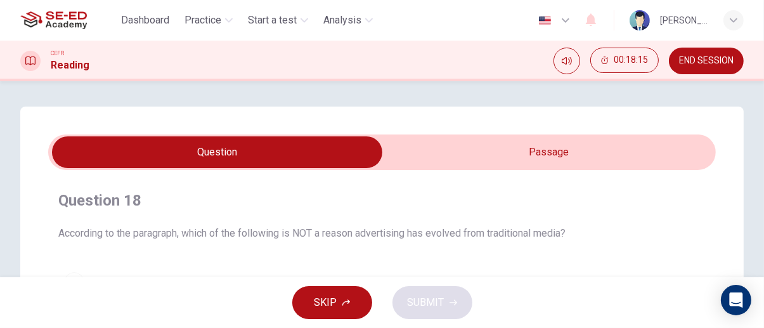
click at [650, 166] on input "checkbox" at bounding box center [217, 152] width 1002 height 32
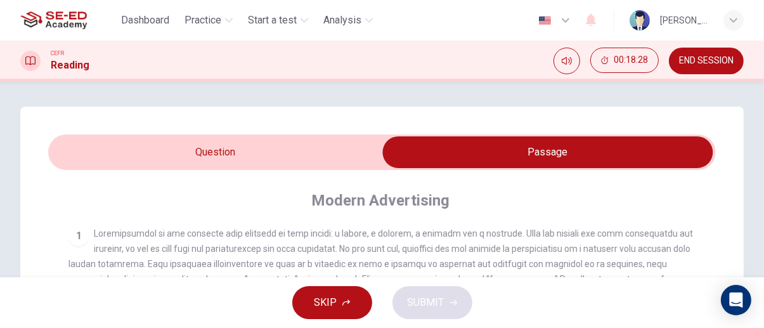
click at [108, 152] on input "checkbox" at bounding box center [548, 152] width 1002 height 32
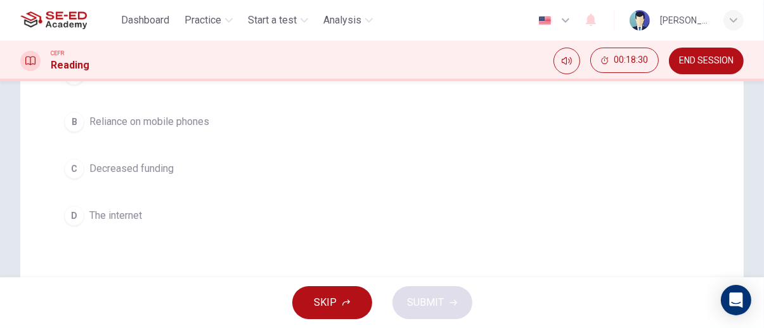
scroll to position [207, 0]
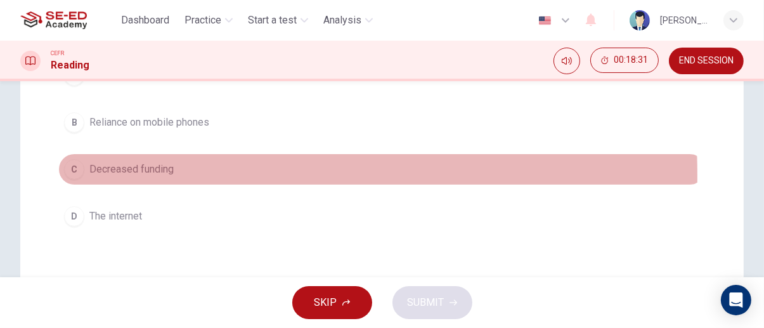
click at [76, 171] on div "C" at bounding box center [74, 169] width 20 height 20
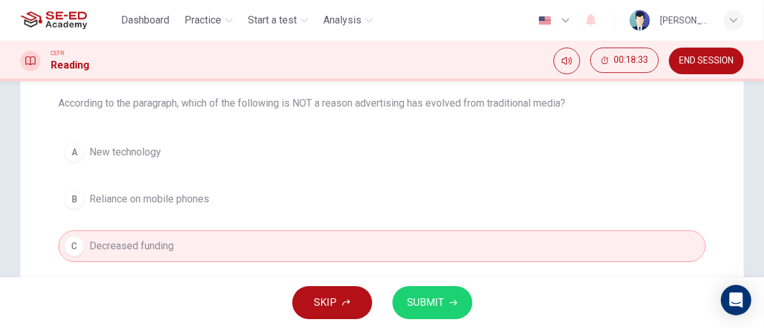
scroll to position [129, 0]
click at [462, 307] on button "SUBMIT" at bounding box center [433, 302] width 80 height 33
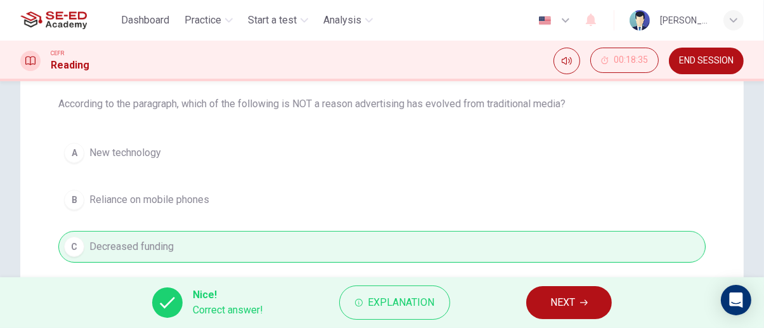
click at [586, 303] on icon "button" at bounding box center [584, 303] width 8 height 8
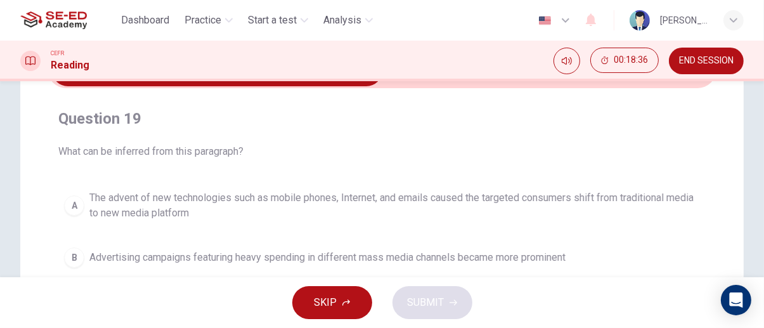
scroll to position [81, 0]
click at [688, 219] on span "The advent of new technologies such as mobile phones, Internet, and emails caus…" at bounding box center [394, 206] width 611 height 30
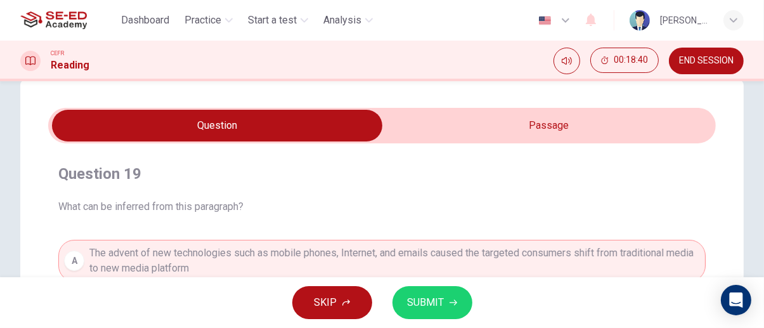
scroll to position [0, 0]
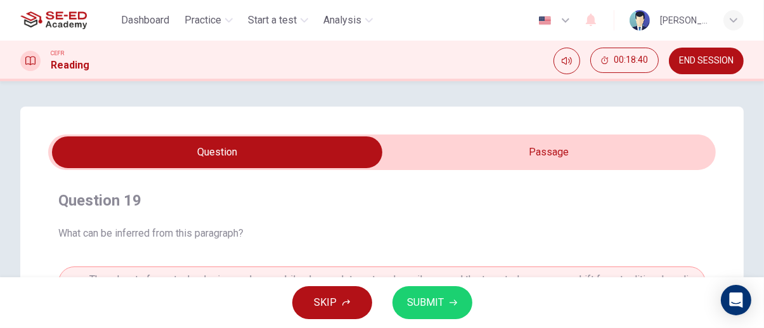
click at [654, 166] on input "checkbox" at bounding box center [217, 152] width 1002 height 32
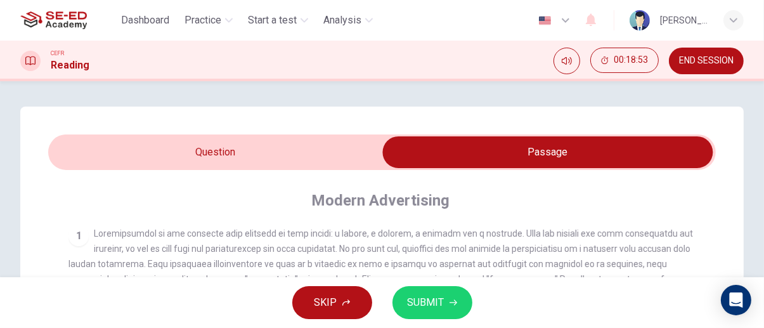
click at [118, 150] on input "checkbox" at bounding box center [548, 152] width 1002 height 32
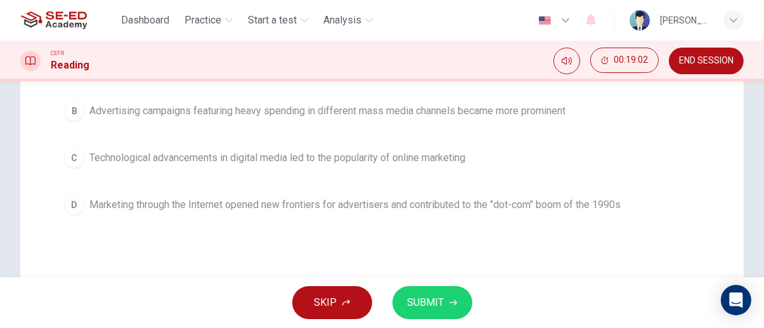
scroll to position [228, 0]
click at [454, 303] on icon "button" at bounding box center [454, 303] width 8 height 6
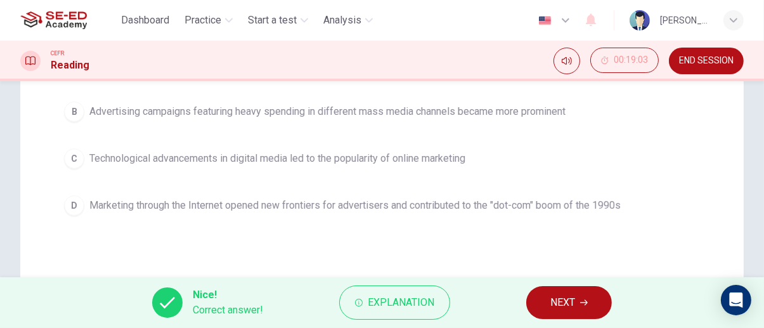
click at [584, 303] on icon "button" at bounding box center [584, 303] width 8 height 6
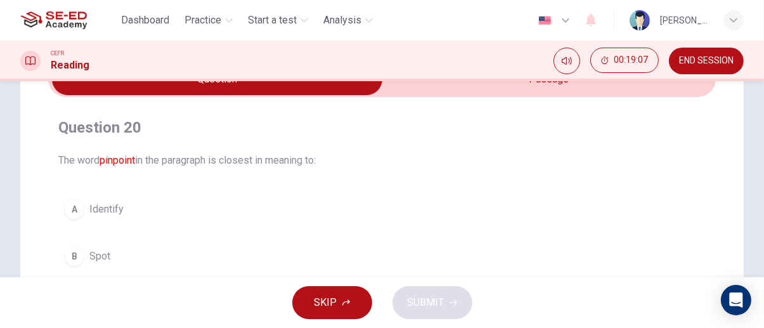
scroll to position [0, 0]
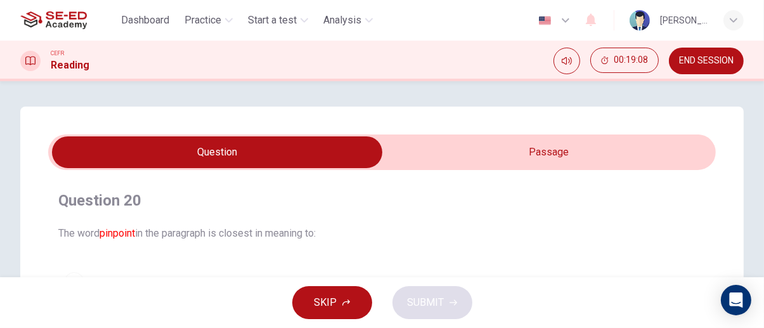
click at [632, 141] on input "checkbox" at bounding box center [217, 152] width 1002 height 32
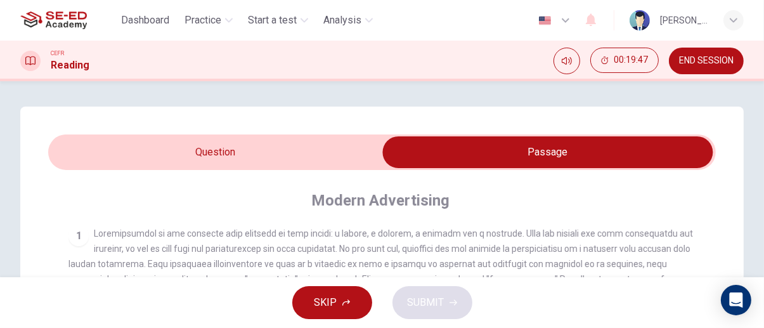
click at [321, 150] on input "checkbox" at bounding box center [548, 152] width 1002 height 32
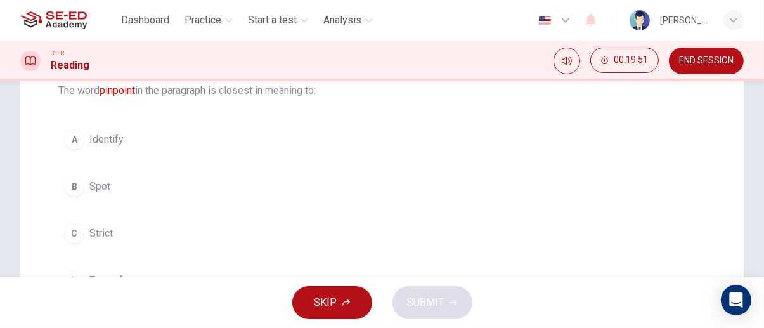
scroll to position [143, 0]
click at [115, 144] on span "Identify" at bounding box center [106, 139] width 34 height 15
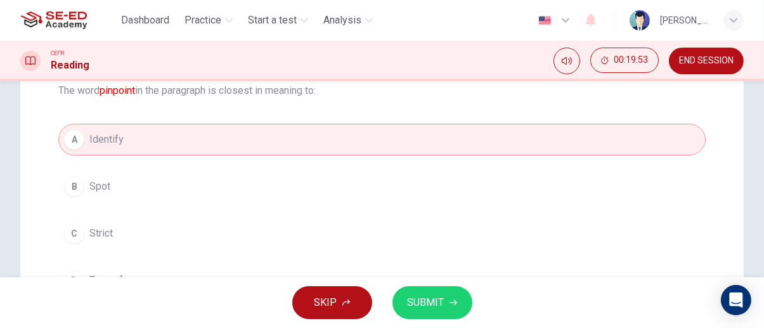
click at [452, 303] on icon "button" at bounding box center [454, 303] width 8 height 6
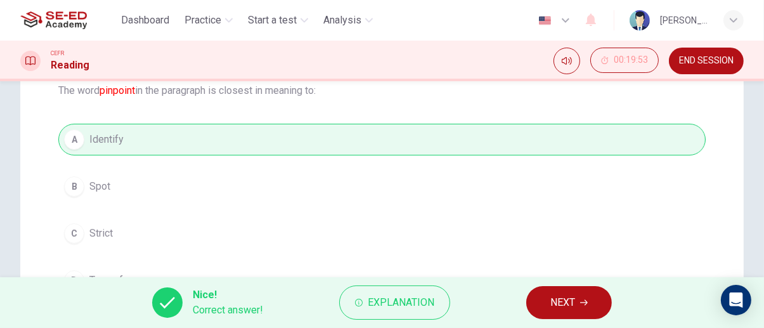
click at [585, 303] on icon "button" at bounding box center [584, 303] width 8 height 6
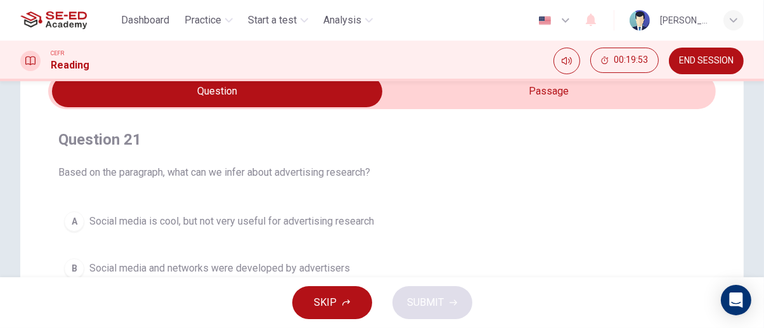
scroll to position [0, 0]
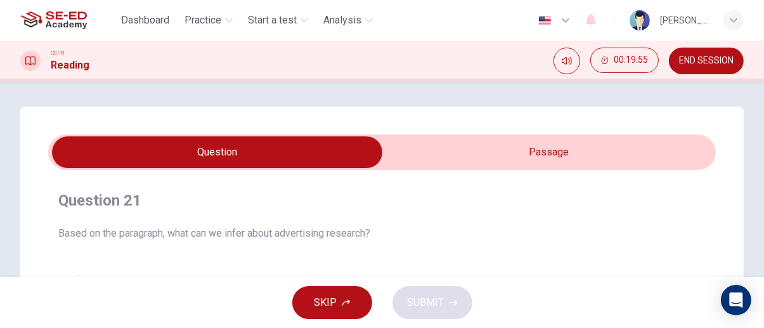
click at [648, 147] on input "checkbox" at bounding box center [217, 152] width 1002 height 32
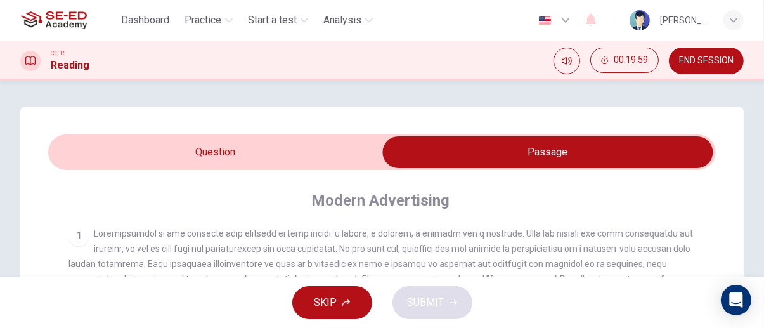
click at [333, 157] on input "checkbox" at bounding box center [548, 152] width 1002 height 32
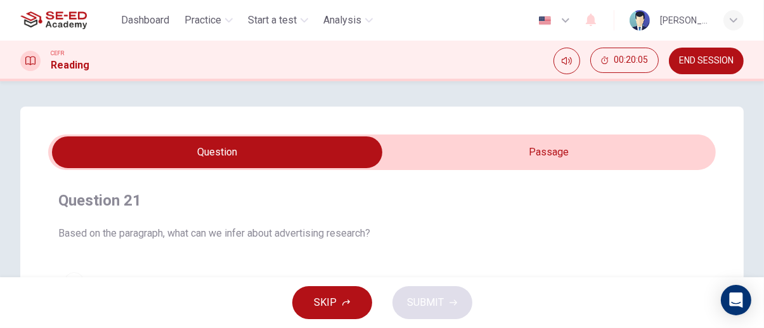
click at [641, 139] on input "checkbox" at bounding box center [217, 152] width 1002 height 32
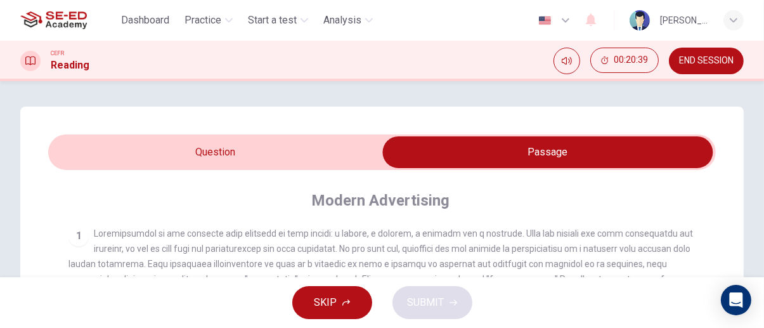
click at [281, 152] on input "checkbox" at bounding box center [548, 152] width 1002 height 32
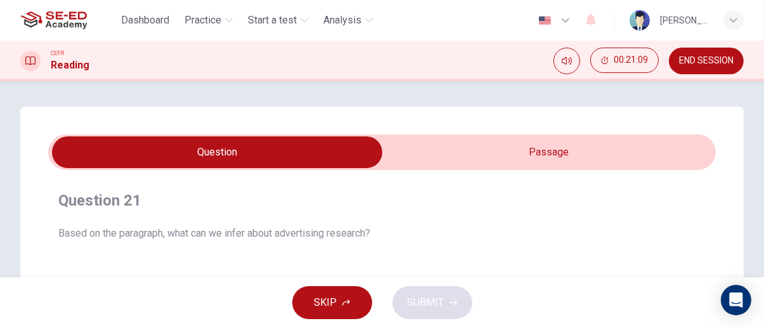
click at [665, 159] on input "checkbox" at bounding box center [217, 152] width 1002 height 32
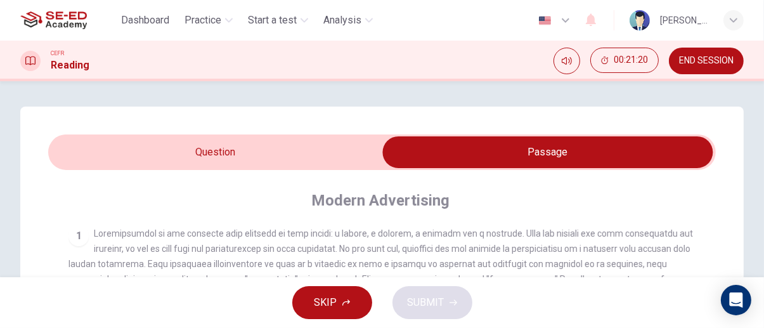
click at [110, 161] on input "checkbox" at bounding box center [548, 152] width 1002 height 32
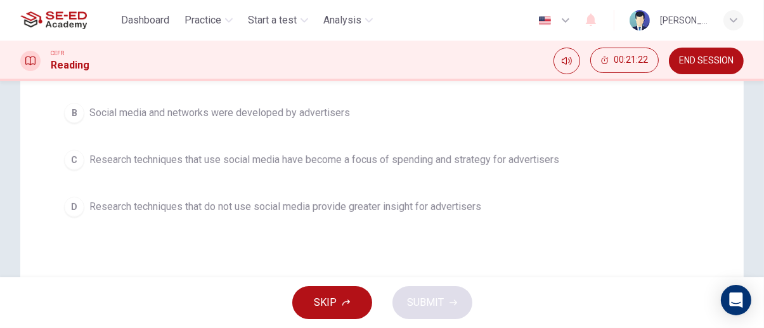
scroll to position [219, 0]
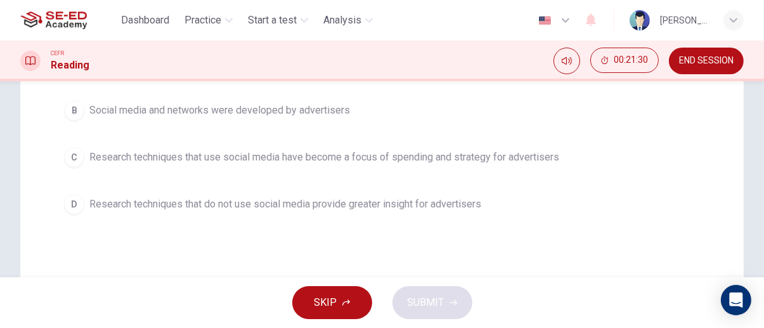
click at [104, 160] on span "Research techniques that use social media have become a focus of spending and s…" at bounding box center [324, 157] width 470 height 15
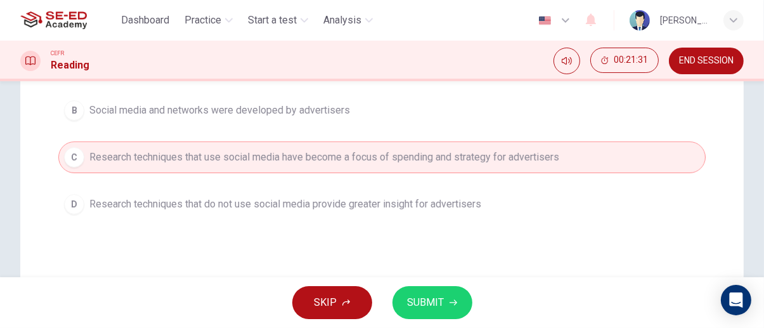
click at [452, 302] on icon "button" at bounding box center [454, 303] width 8 height 8
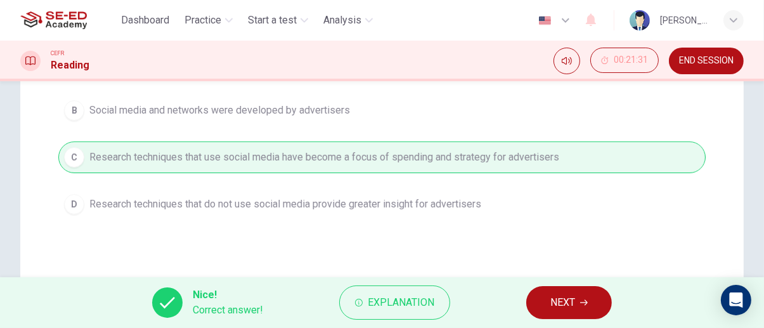
click at [588, 303] on icon "button" at bounding box center [584, 303] width 8 height 6
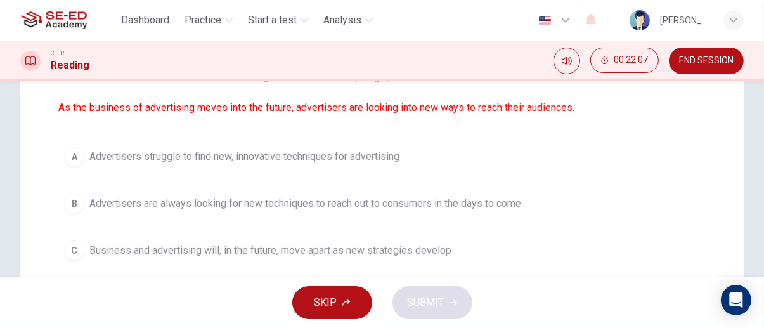
scroll to position [155, 0]
click at [506, 207] on span "Advertisers are always looking for new techniques to reach out to consumers in …" at bounding box center [305, 204] width 432 height 15
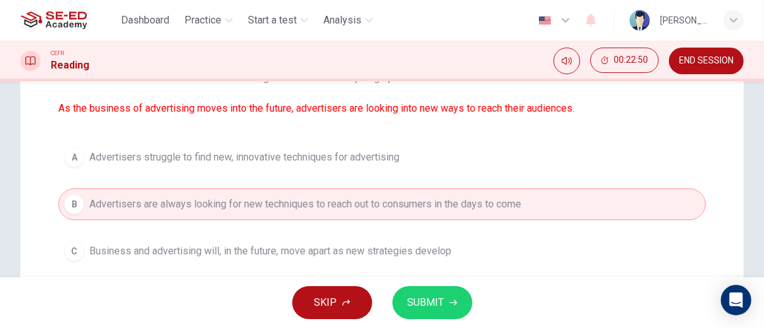
click at [450, 305] on icon "button" at bounding box center [454, 303] width 8 height 8
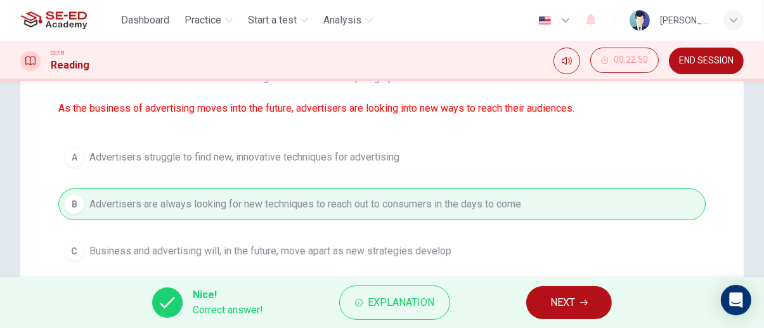
click at [585, 303] on icon "button" at bounding box center [584, 303] width 8 height 8
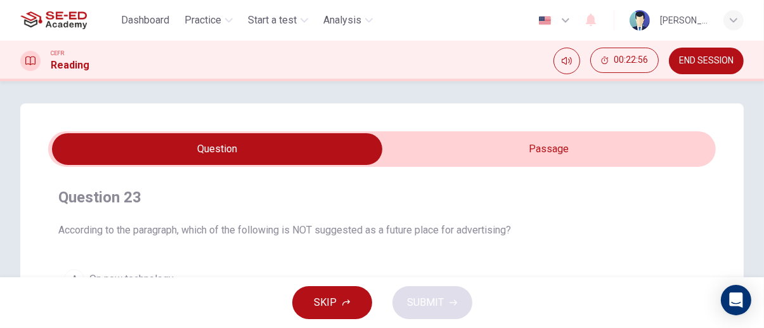
scroll to position [0, 0]
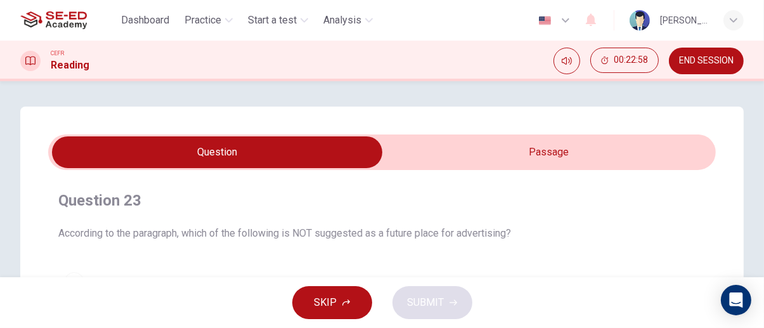
click at [656, 140] on input "checkbox" at bounding box center [217, 152] width 1002 height 32
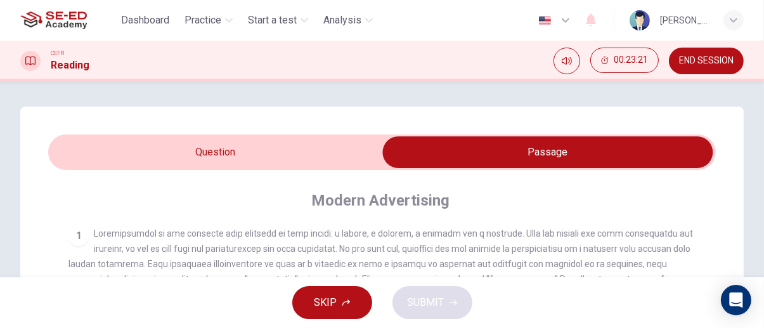
click at [116, 142] on input "checkbox" at bounding box center [548, 152] width 1002 height 32
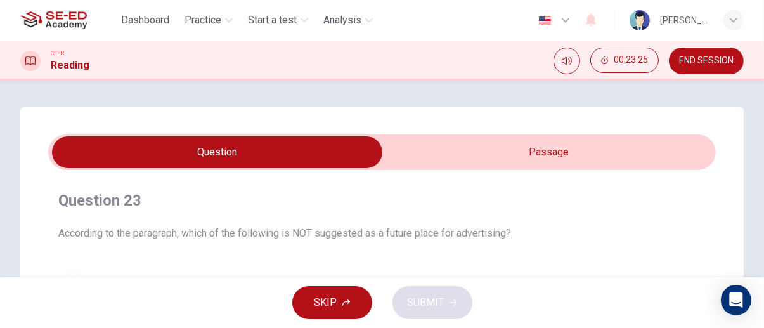
click at [633, 151] on input "checkbox" at bounding box center [217, 152] width 1002 height 32
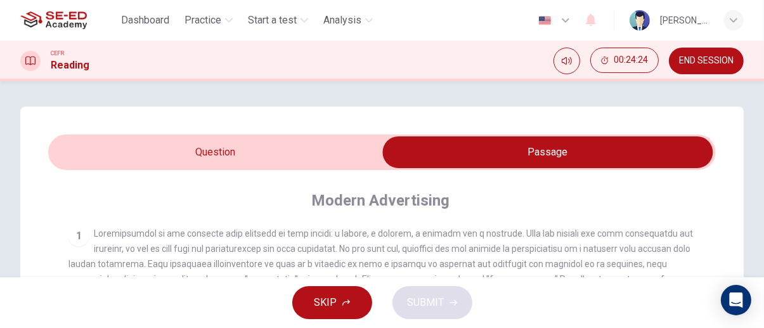
click at [96, 142] on input "checkbox" at bounding box center [548, 152] width 1002 height 32
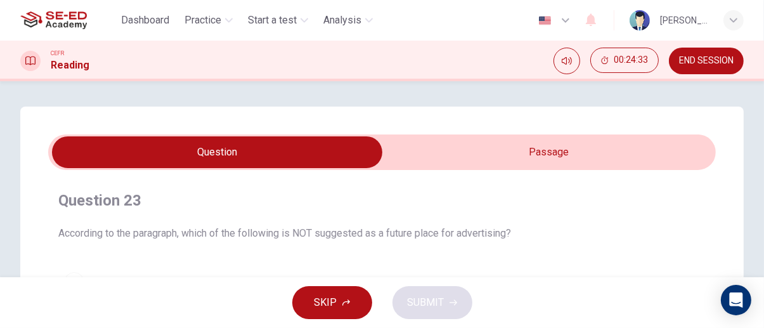
click at [651, 157] on input "checkbox" at bounding box center [217, 152] width 1002 height 32
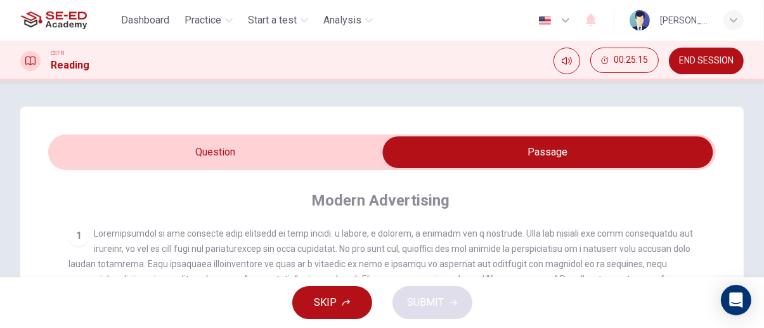
click at [109, 147] on input "checkbox" at bounding box center [548, 152] width 1002 height 32
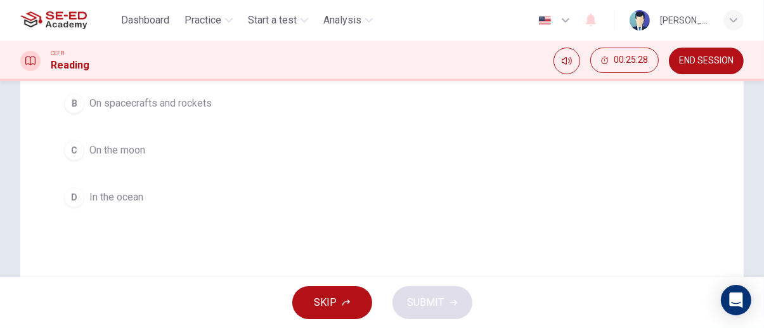
scroll to position [226, 0]
click at [72, 148] on div "C" at bounding box center [74, 150] width 20 height 20
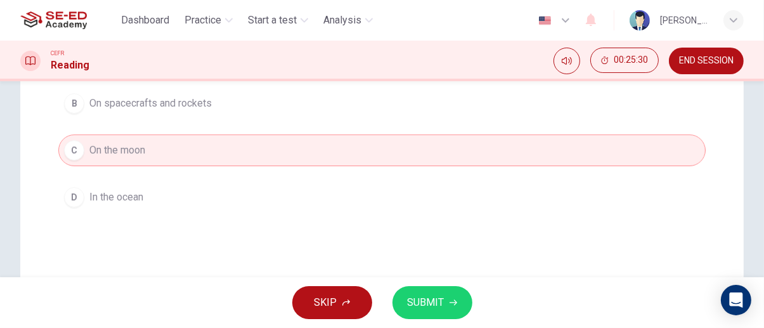
click at [254, 191] on button "D In the ocean" at bounding box center [382, 197] width 648 height 32
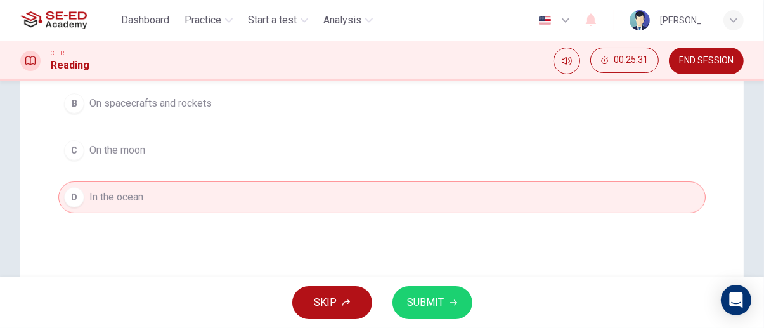
click at [451, 302] on icon "button" at bounding box center [454, 303] width 8 height 6
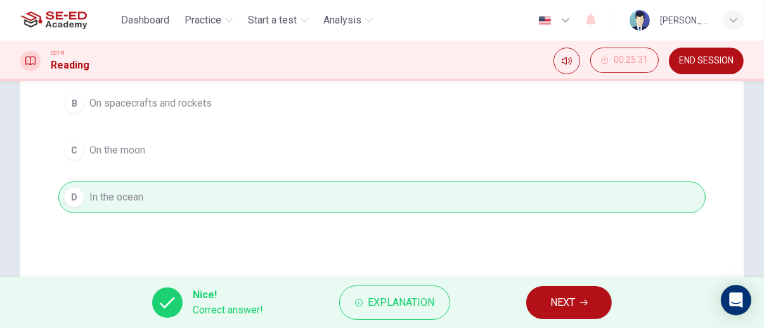
click at [585, 303] on icon "button" at bounding box center [584, 303] width 8 height 6
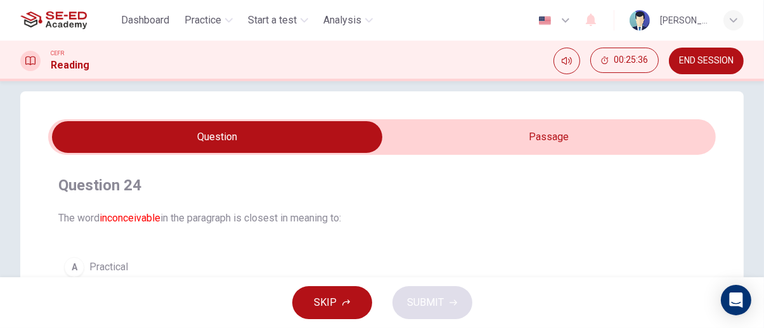
scroll to position [0, 0]
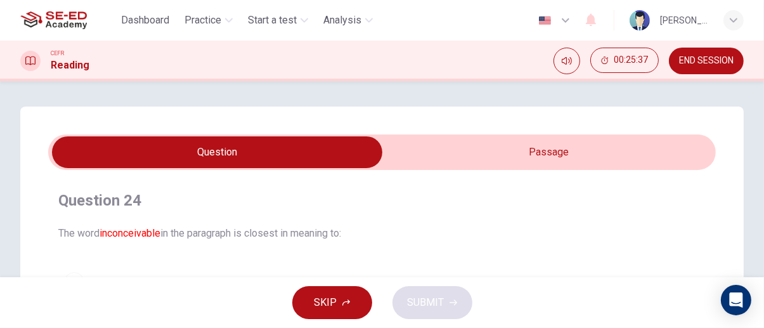
click at [632, 143] on input "checkbox" at bounding box center [217, 152] width 1002 height 32
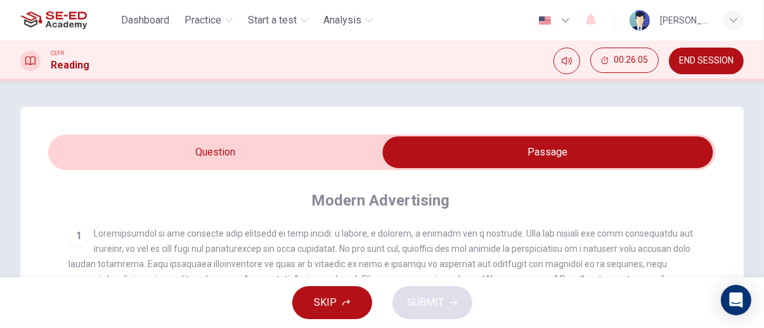
click at [99, 147] on input "checkbox" at bounding box center [548, 152] width 1002 height 32
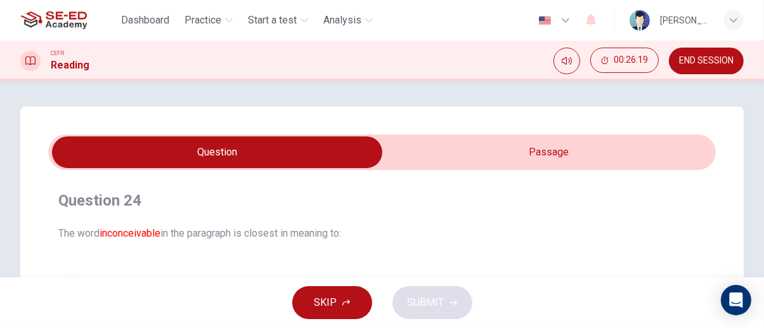
click at [665, 160] on input "checkbox" at bounding box center [217, 152] width 1002 height 32
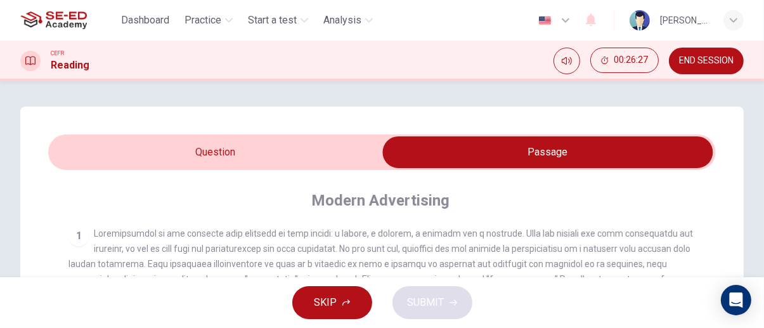
click at [90, 153] on input "checkbox" at bounding box center [548, 152] width 1002 height 32
checkbox input "false"
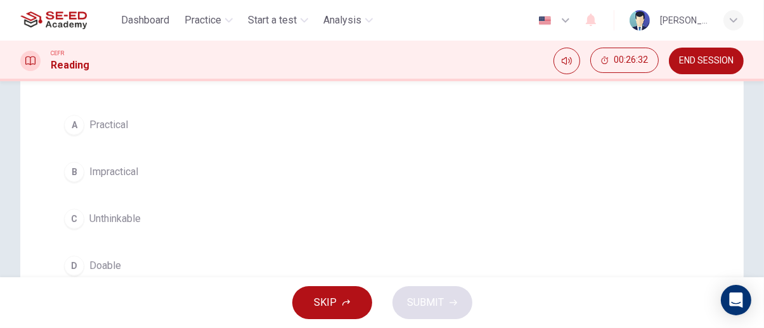
scroll to position [157, 0]
click at [74, 171] on div "B" at bounding box center [74, 172] width 20 height 20
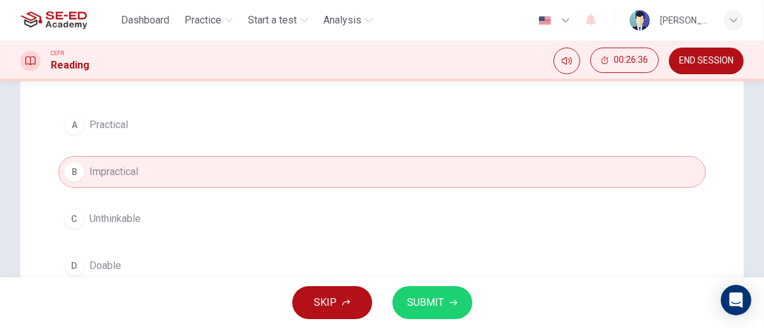
click at [441, 305] on span "SUBMIT" at bounding box center [426, 303] width 37 height 18
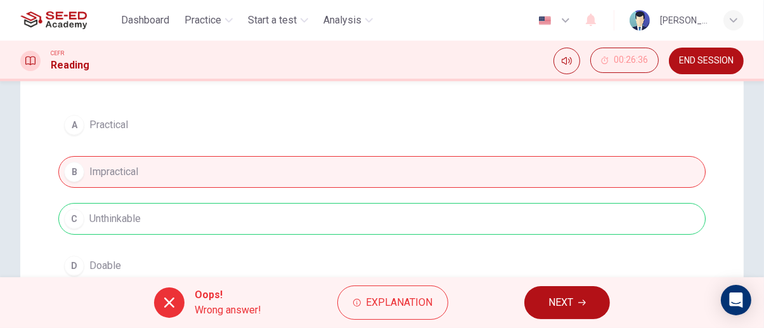
click at [585, 304] on icon "button" at bounding box center [583, 303] width 8 height 6
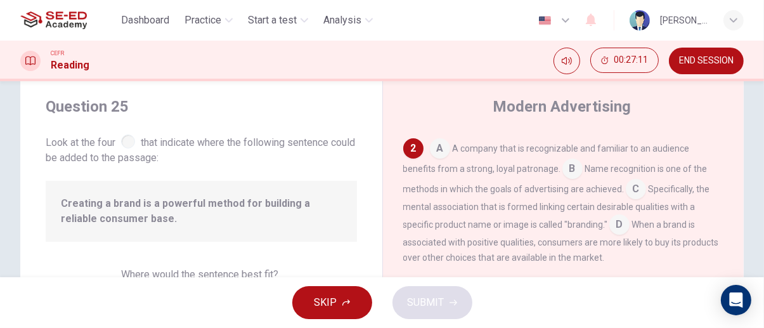
scroll to position [268, 0]
click at [622, 228] on input at bounding box center [620, 225] width 20 height 20
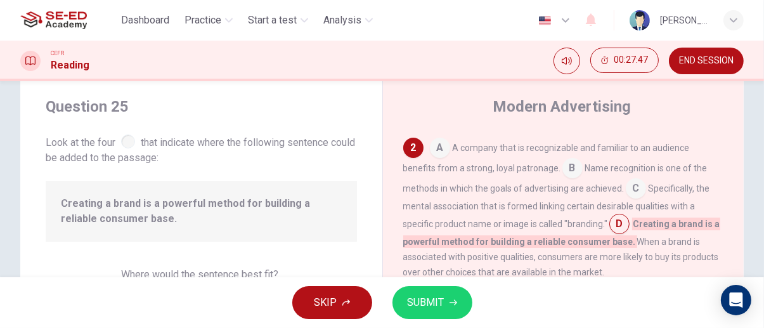
click at [455, 300] on icon "button" at bounding box center [454, 303] width 8 height 8
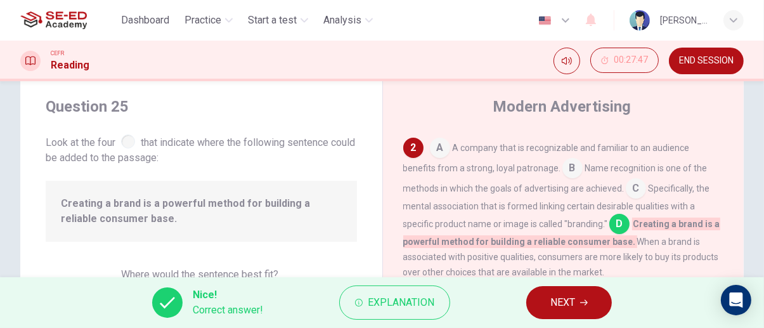
click at [585, 303] on icon "button" at bounding box center [584, 303] width 8 height 6
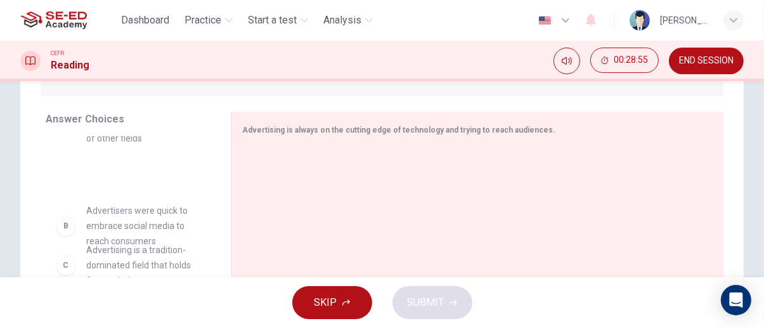
scroll to position [60, 0]
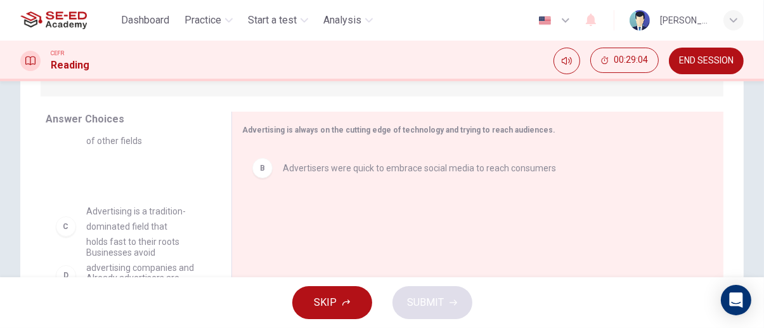
click at [181, 204] on div "A The business of advertising lags behind the rapid development and evolution o…" at bounding box center [129, 174] width 166 height 195
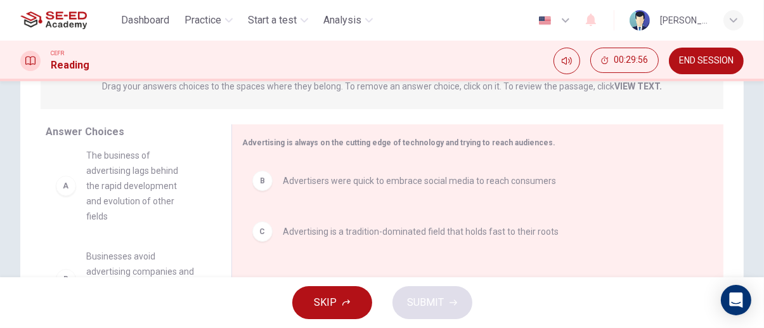
scroll to position [4, 0]
click at [120, 183] on div "D Businesses avoid advertising companies and strategies that get too close to c…" at bounding box center [129, 243] width 166 height 195
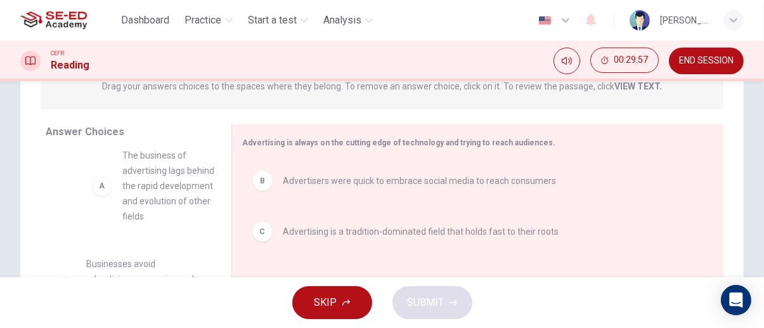
click at [170, 175] on div "D Businesses avoid advertising companies and strategies that get too close to c…" at bounding box center [129, 247] width 166 height 195
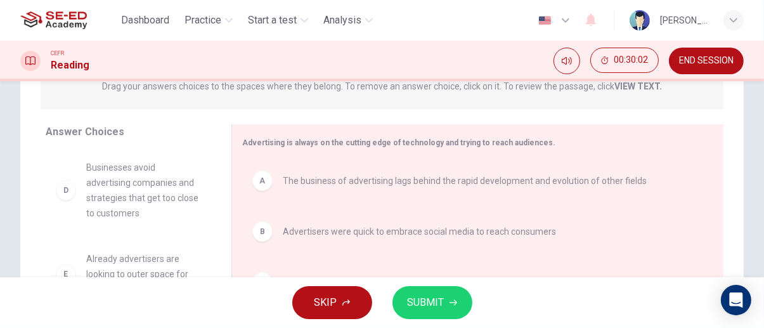
click at [452, 300] on icon "button" at bounding box center [454, 303] width 8 height 8
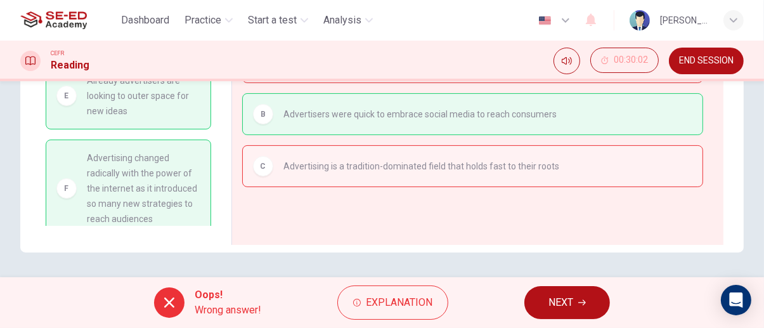
scroll to position [67, 0]
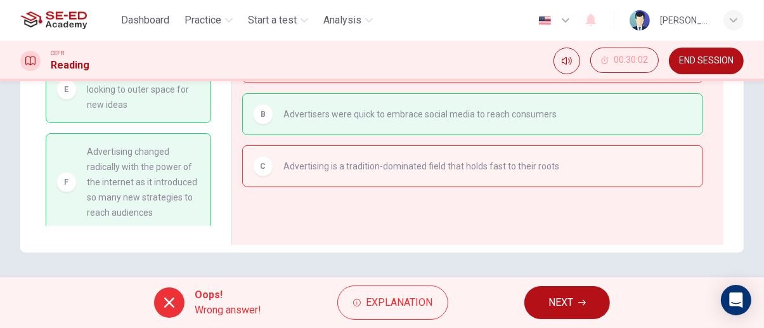
click at [585, 303] on icon "button" at bounding box center [583, 303] width 8 height 6
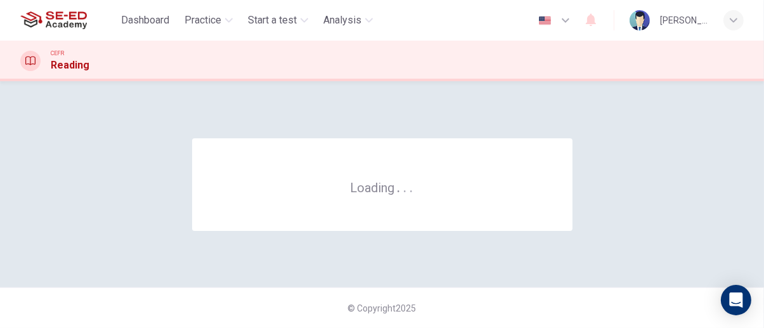
scroll to position [0, 0]
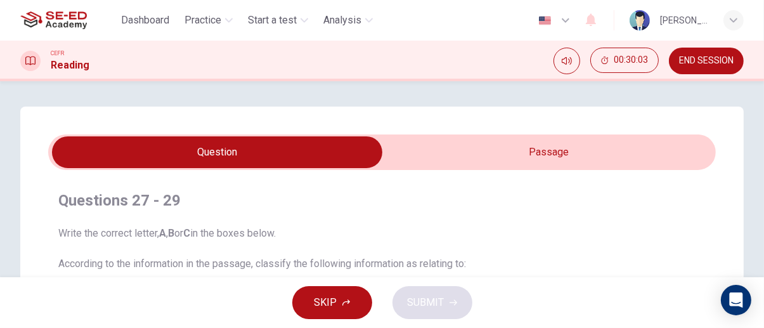
click at [703, 58] on span "END SESSION" at bounding box center [706, 61] width 55 height 10
